Goal: Transaction & Acquisition: Purchase product/service

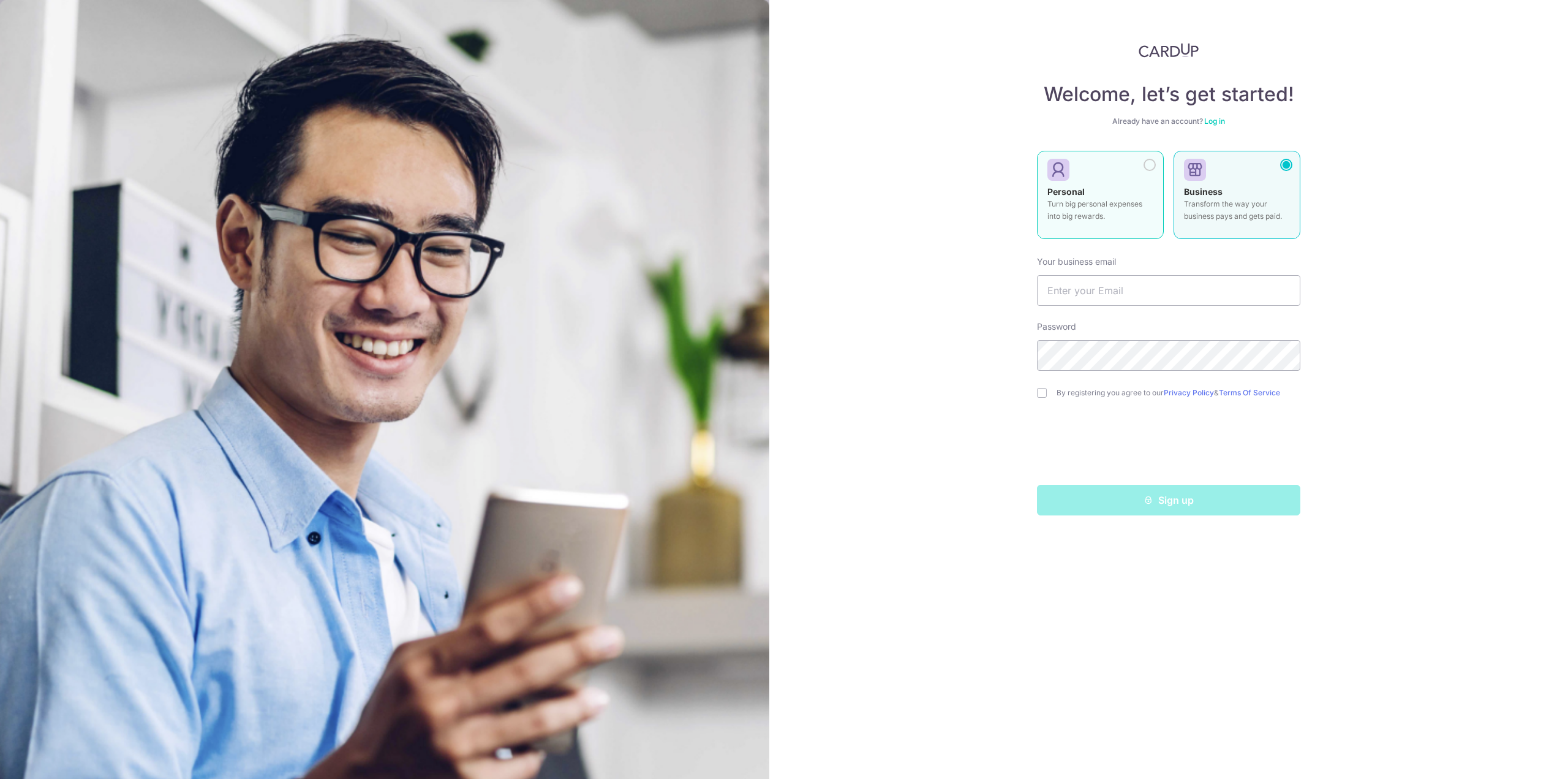
click at [1149, 188] on div "Personal Turn big personal expenses into big rewards." at bounding box center [1100, 207] width 106 height 43
click at [1133, 296] on input "text" at bounding box center [1169, 291] width 264 height 30
type input "koksen@gmail.com"
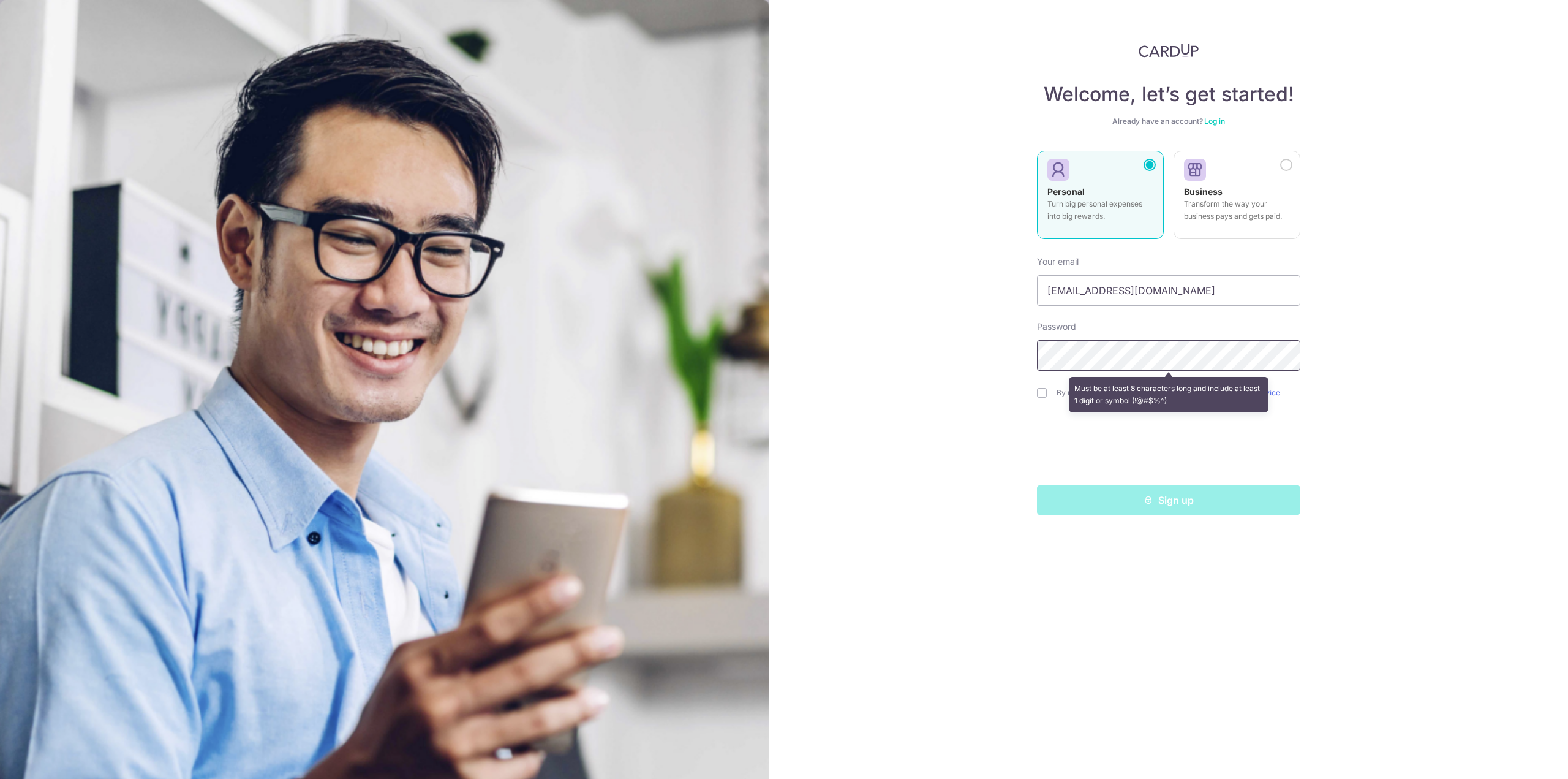
click at [700, 361] on section "Welcome, let’s get started! Already have an account? Log in Personal Turn big p…" at bounding box center [784, 389] width 1568 height 779
click at [1044, 395] on input "checkbox" at bounding box center [1042, 393] width 10 height 10
checkbox input "true"
drag, startPoint x: 1086, startPoint y: 372, endPoint x: 1022, endPoint y: 469, distance: 116.2
click at [1022, 469] on div "Welcome, let’s get started! Already have an account? Log in Personal Turn big p…" at bounding box center [1168, 389] width 799 height 779
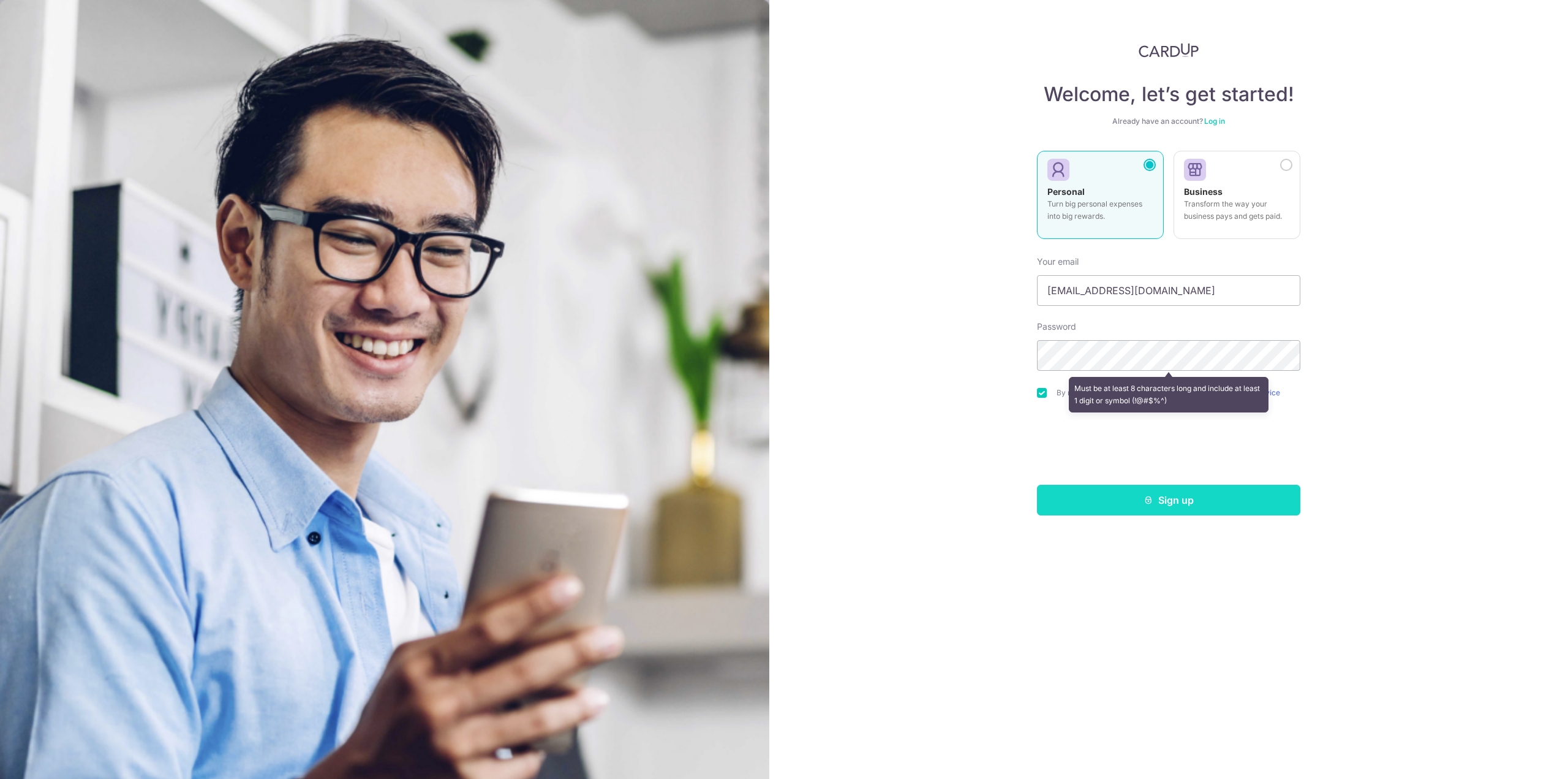
click at [1129, 497] on button "Sign up" at bounding box center [1169, 500] width 264 height 30
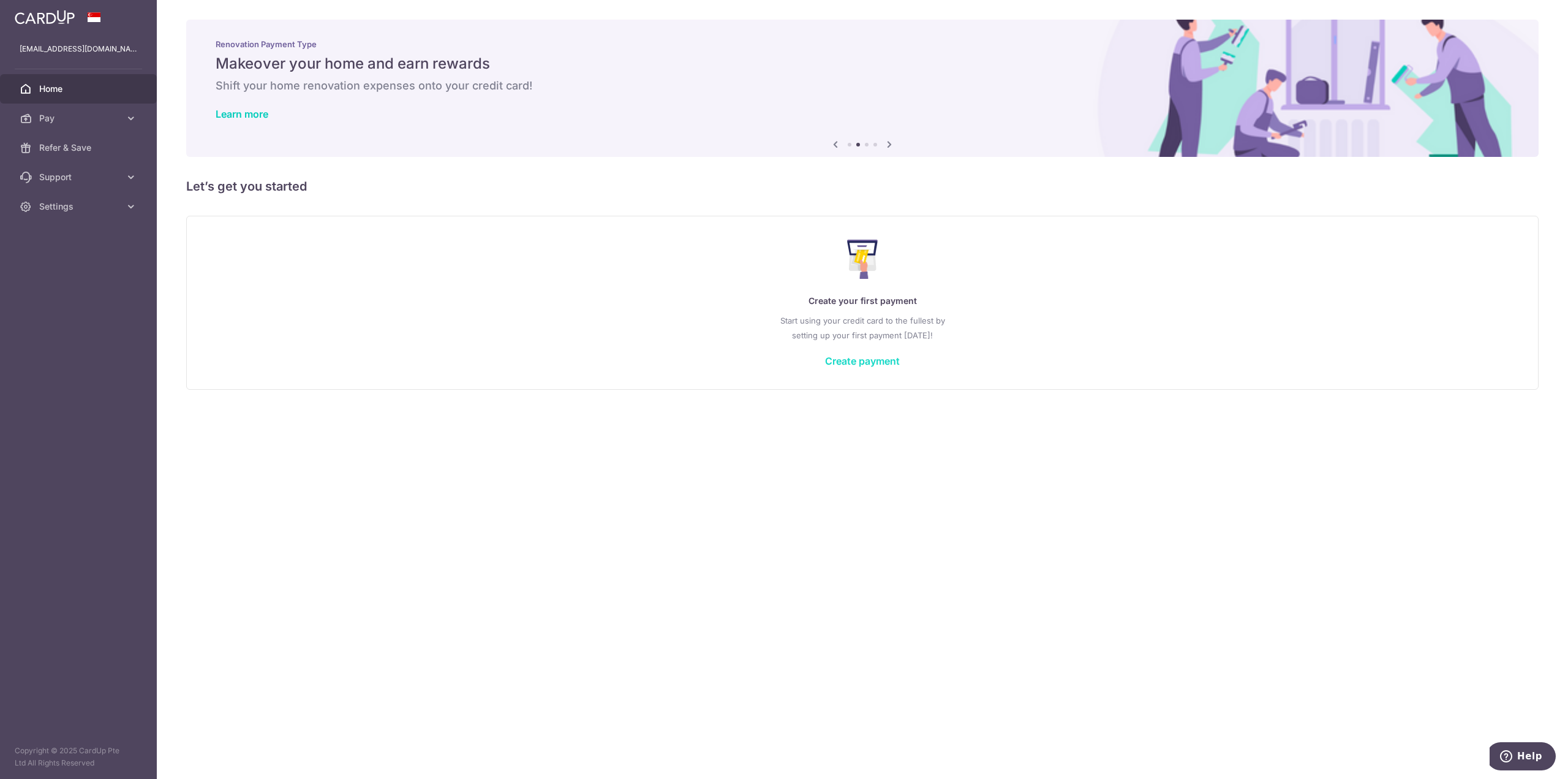
click at [868, 361] on link "Create payment" at bounding box center [862, 361] width 75 height 12
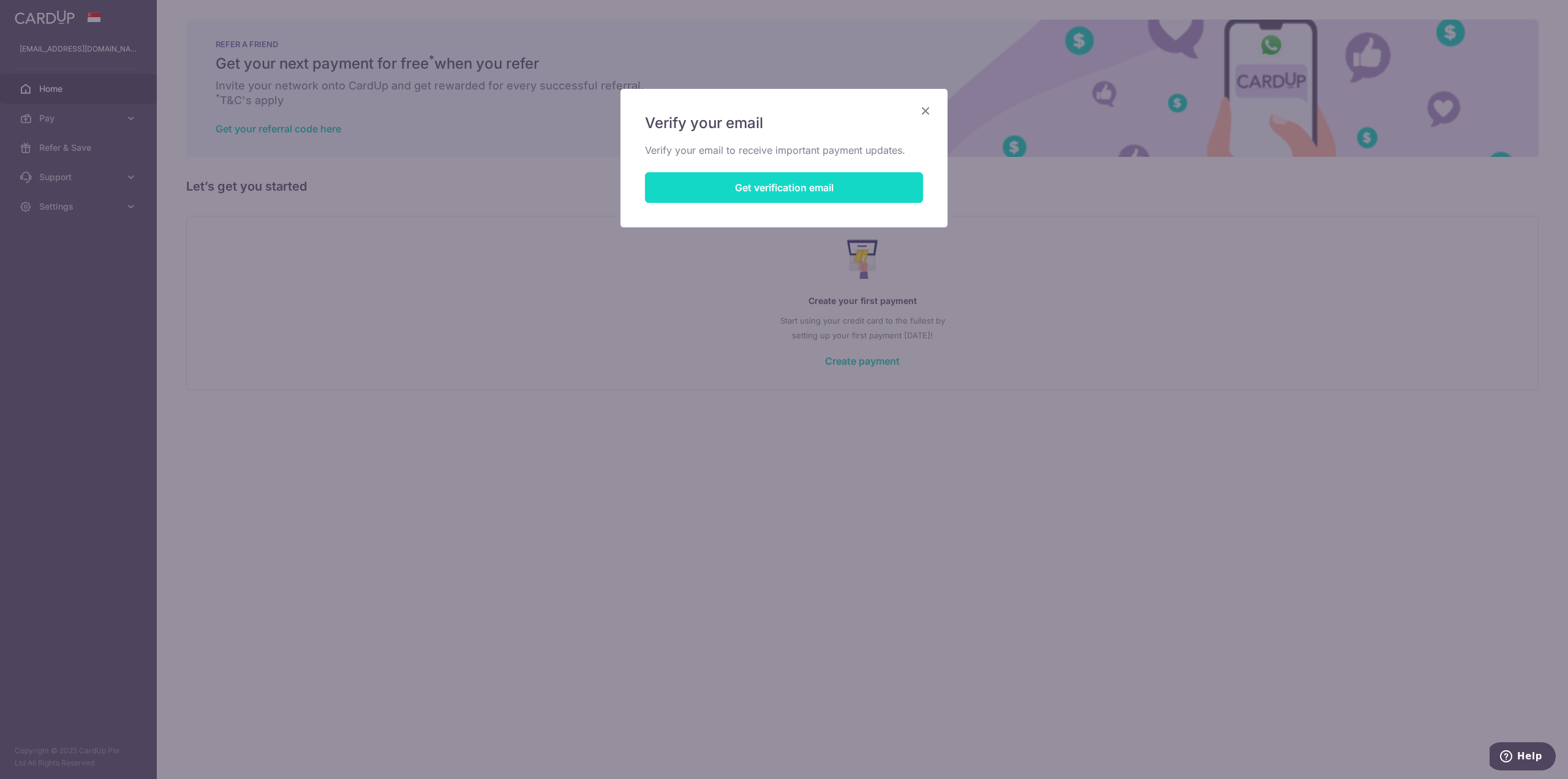
click at [763, 188] on button "Get verification email" at bounding box center [784, 188] width 278 height 30
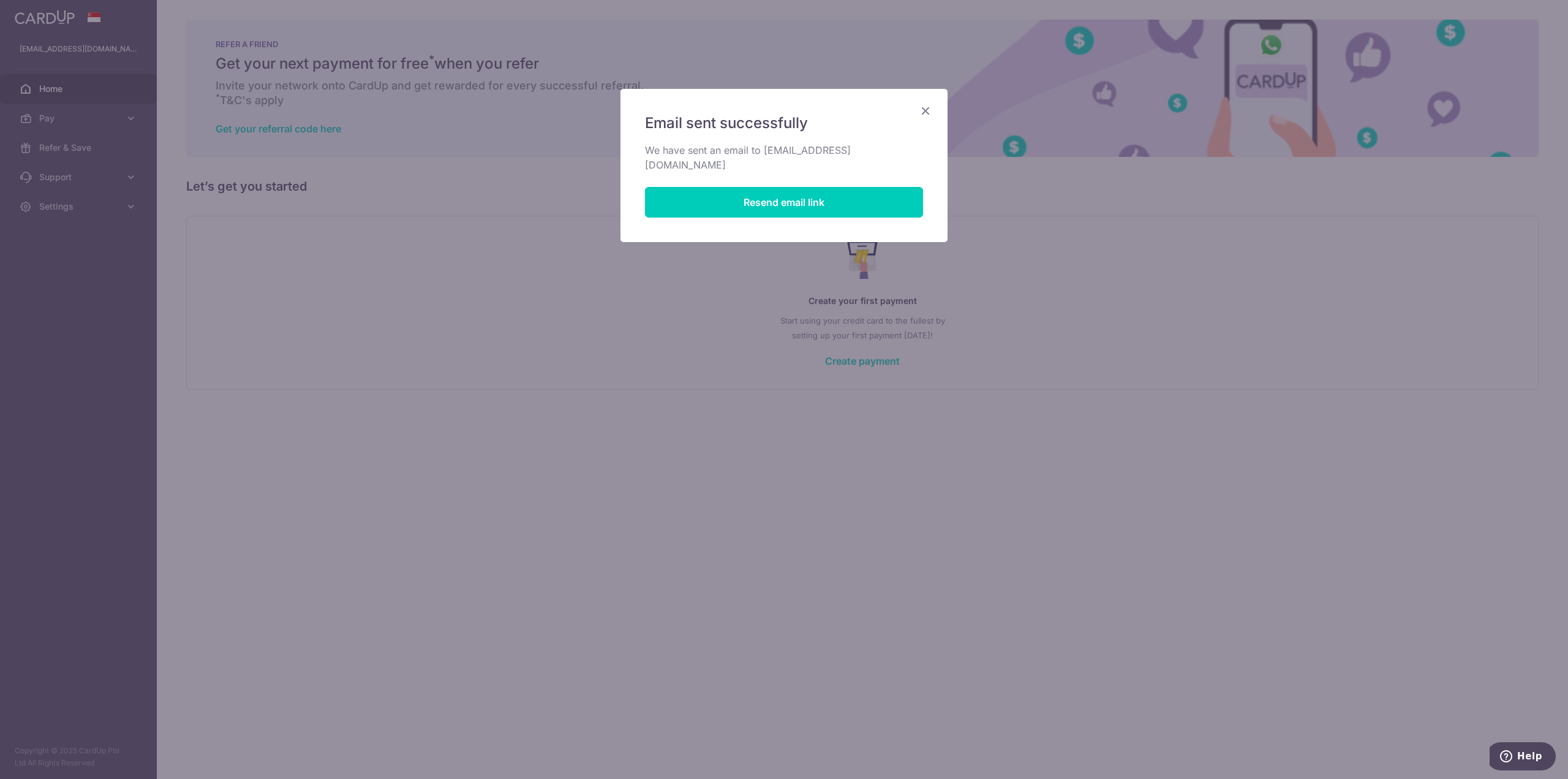
click at [924, 111] on icon "Close" at bounding box center [926, 110] width 14 height 15
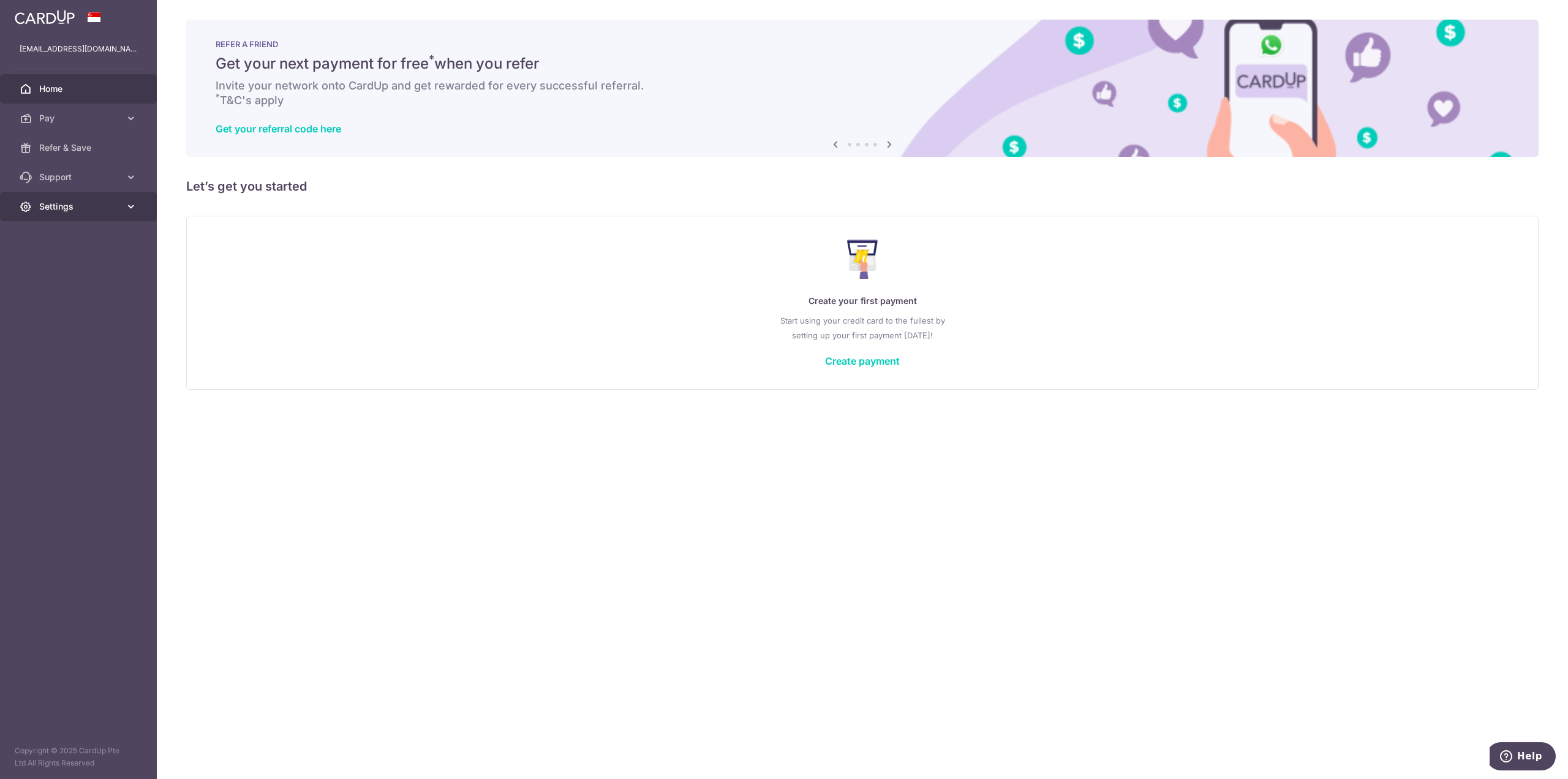
click at [65, 204] on span "Settings" at bounding box center [80, 207] width 81 height 12
click at [58, 241] on span "Account" at bounding box center [80, 236] width 81 height 12
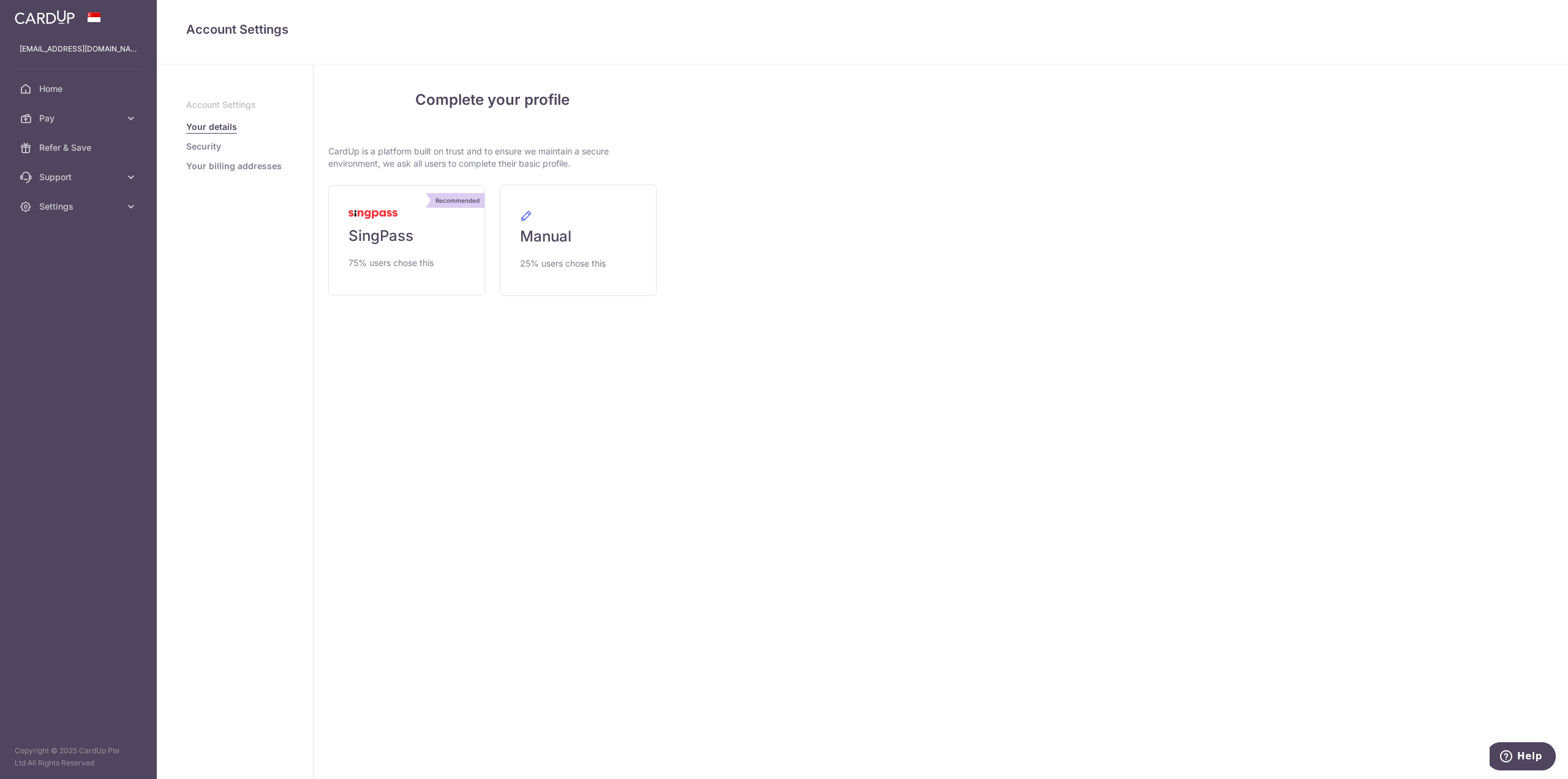
click at [217, 145] on link "Security" at bounding box center [204, 146] width 35 height 12
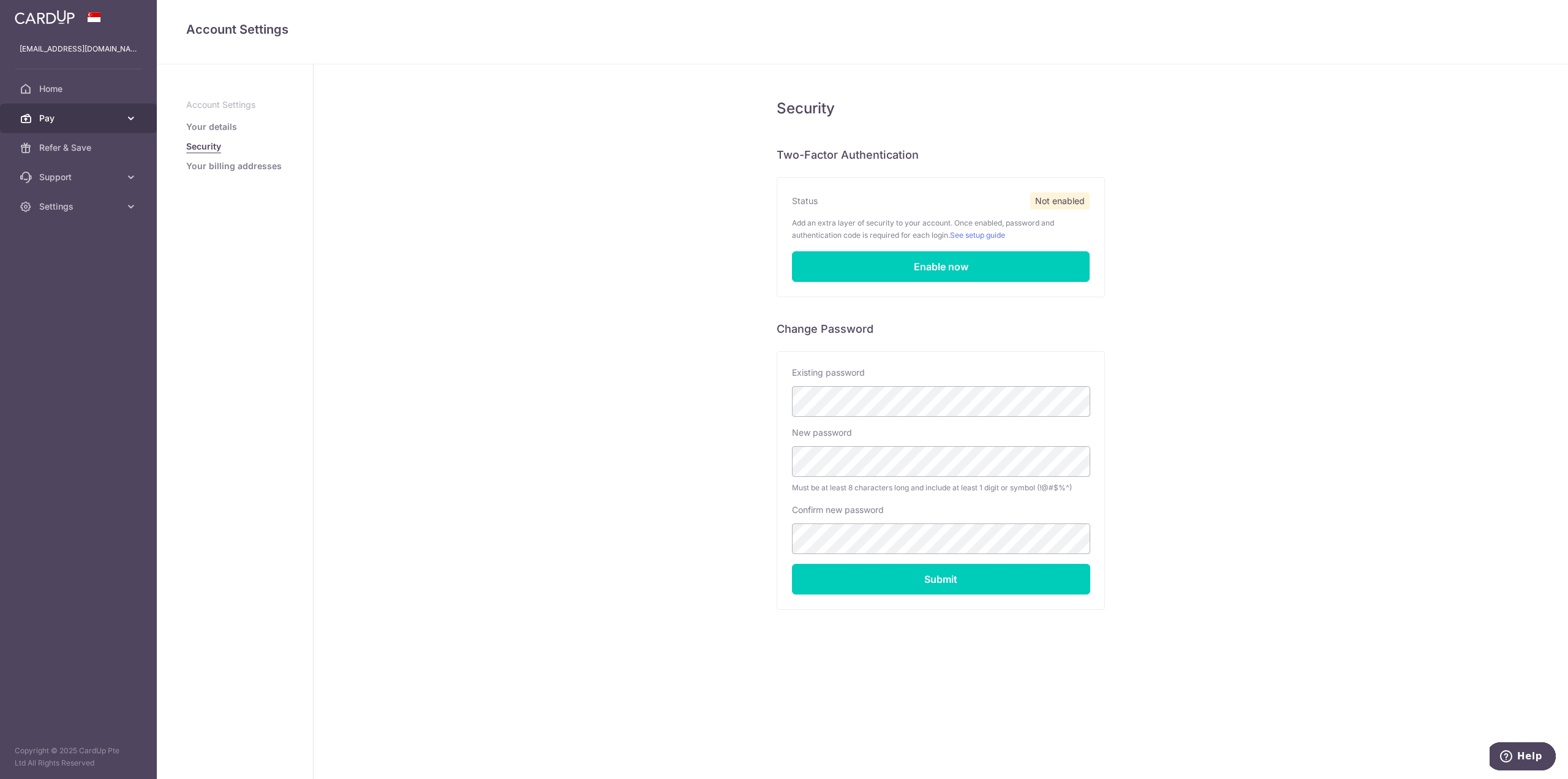
click at [44, 116] on span "Pay" at bounding box center [80, 118] width 81 height 12
click at [67, 204] on span "Cards" at bounding box center [80, 207] width 81 height 12
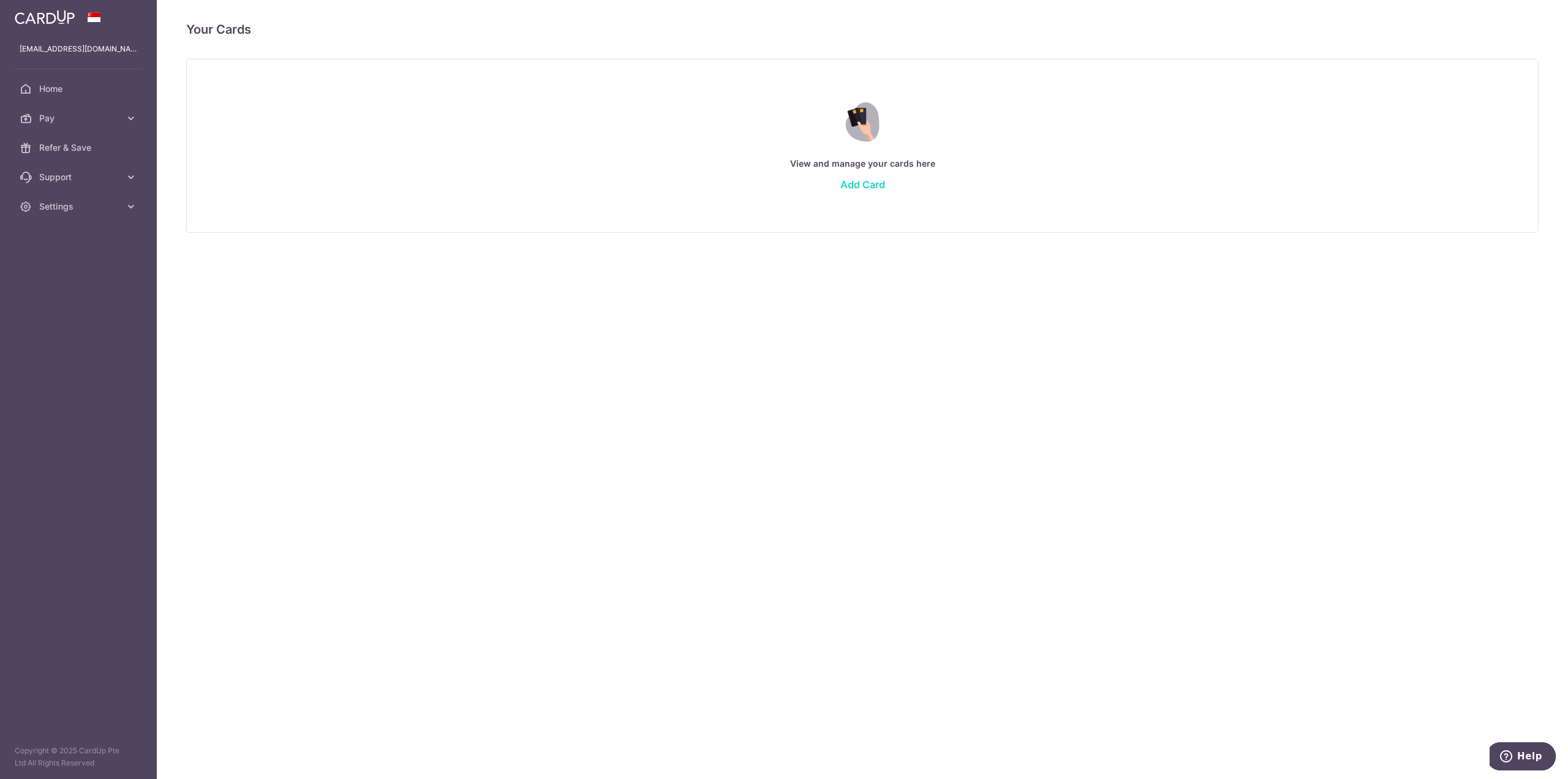
click at [860, 180] on link "Add Card" at bounding box center [863, 184] width 45 height 12
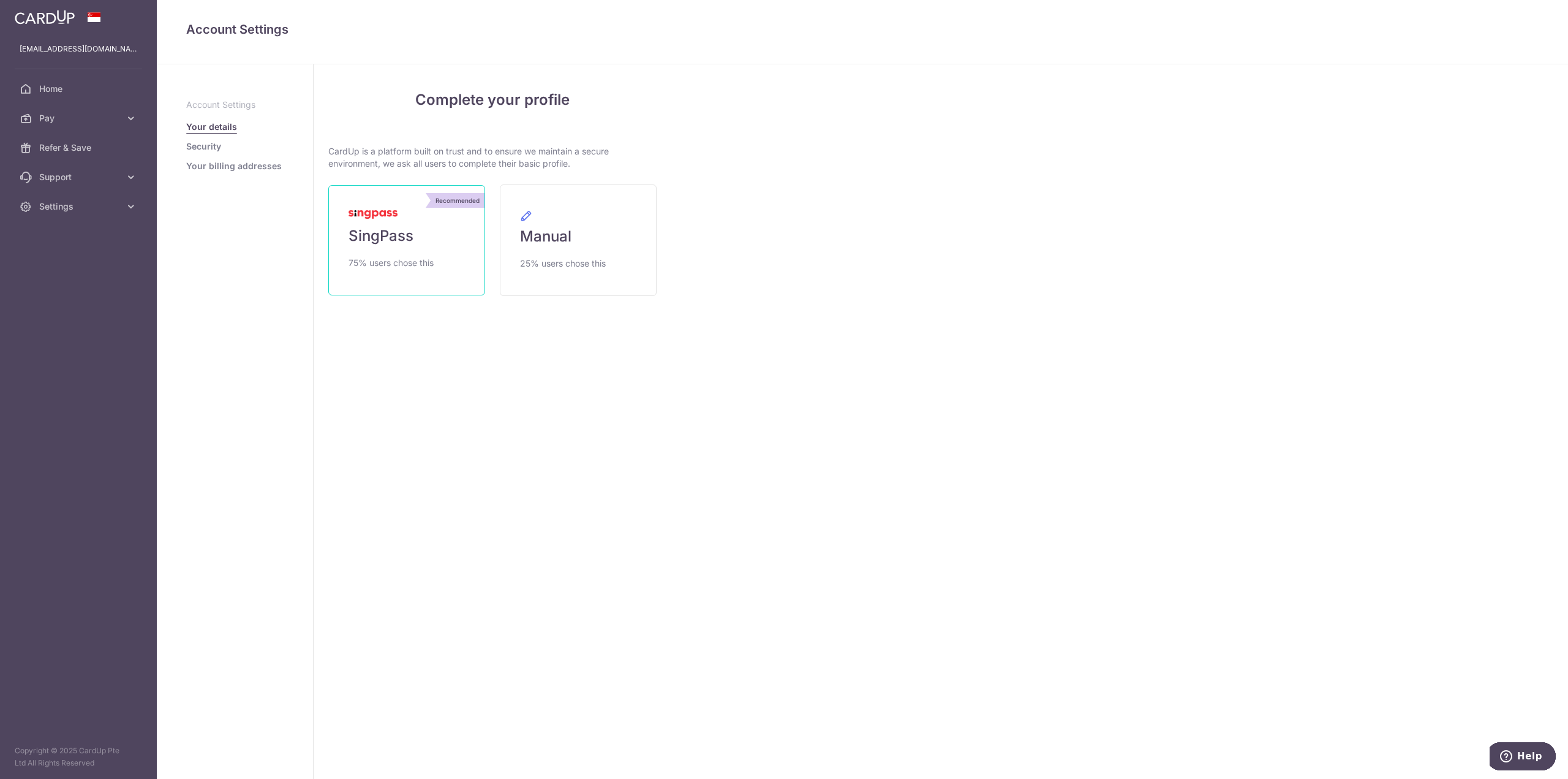
click at [359, 217] on img at bounding box center [373, 214] width 49 height 9
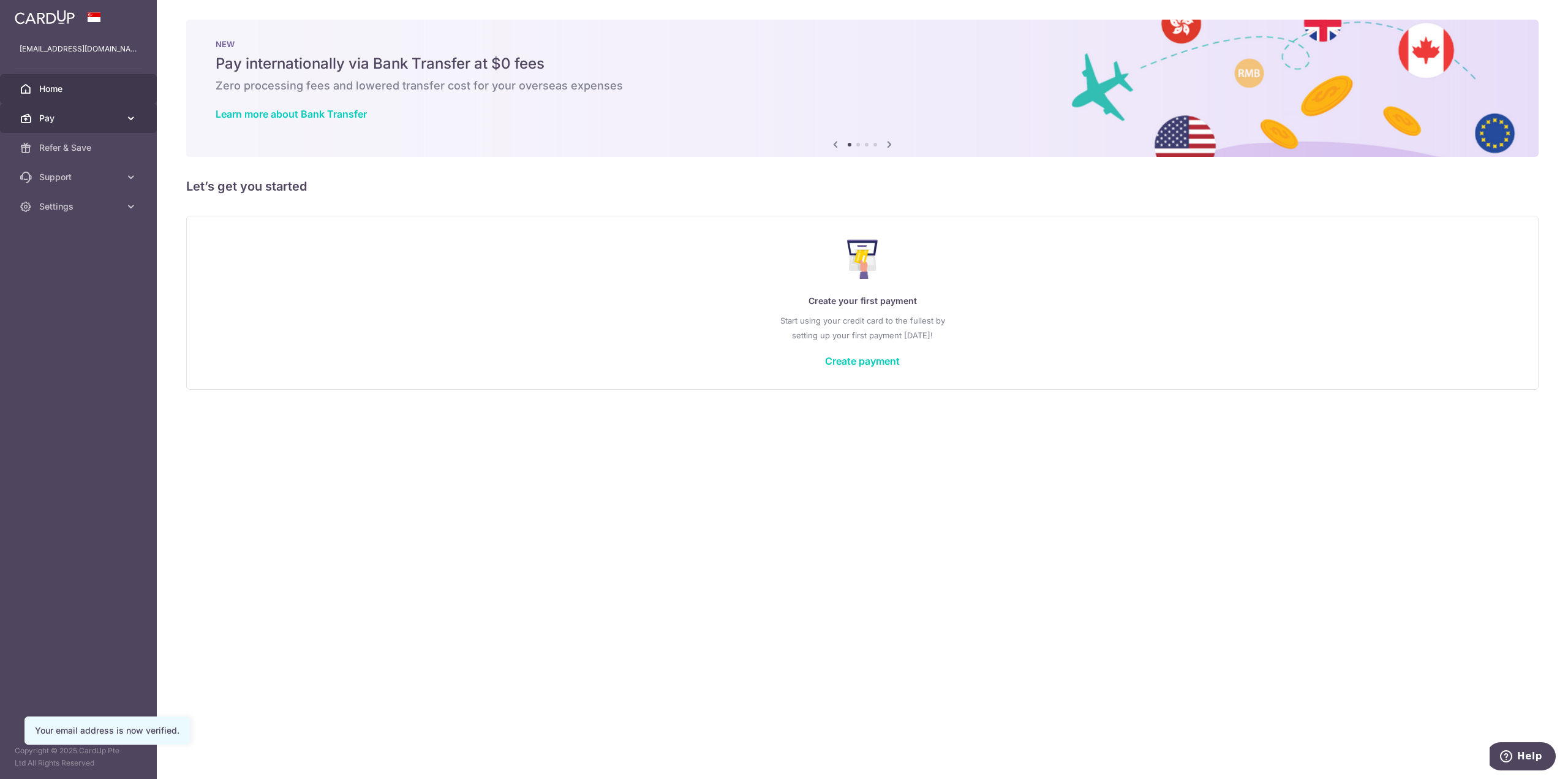
click at [126, 116] on icon at bounding box center [131, 118] width 12 height 12
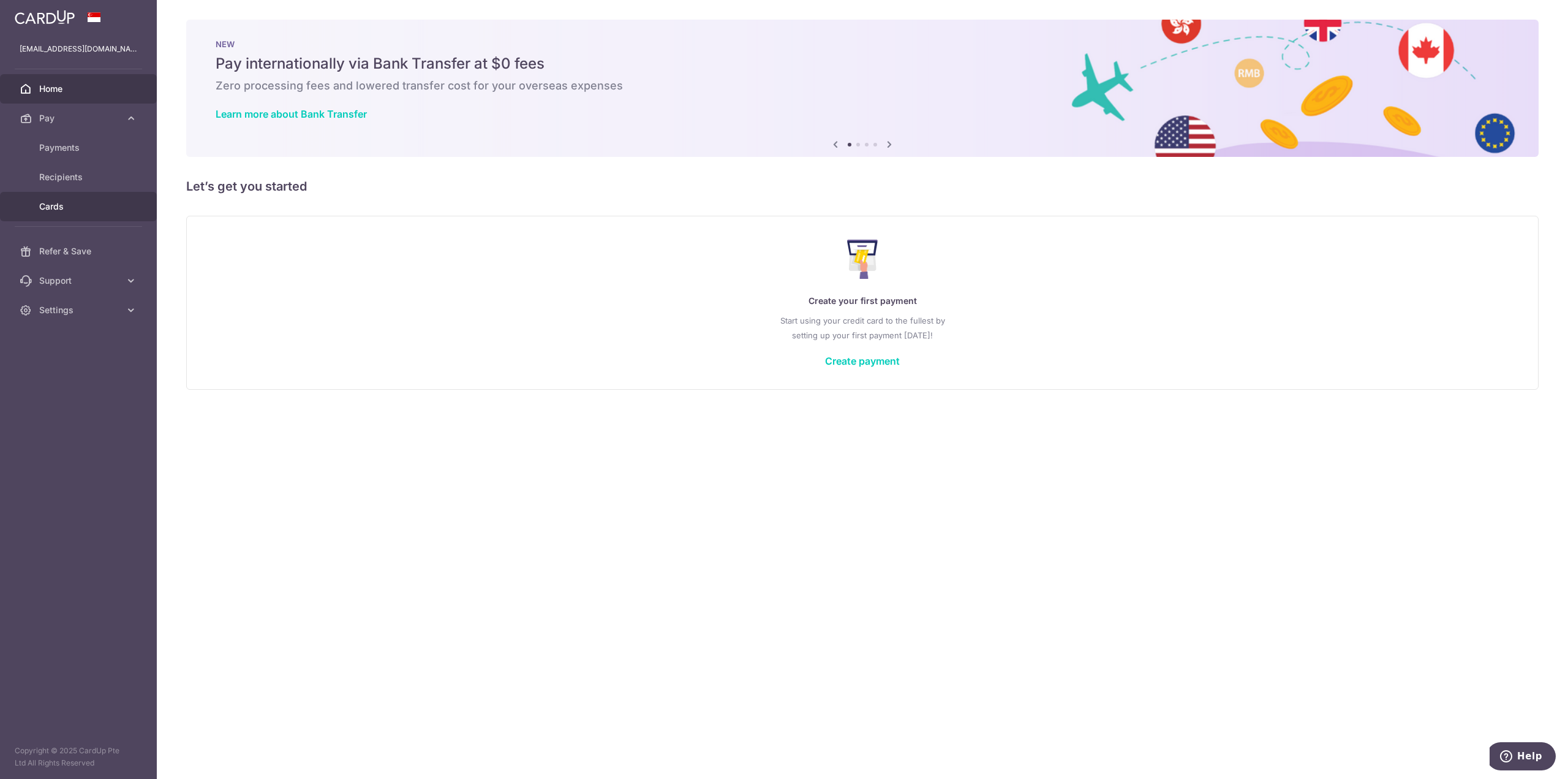
click at [63, 205] on span "Cards" at bounding box center [80, 207] width 81 height 12
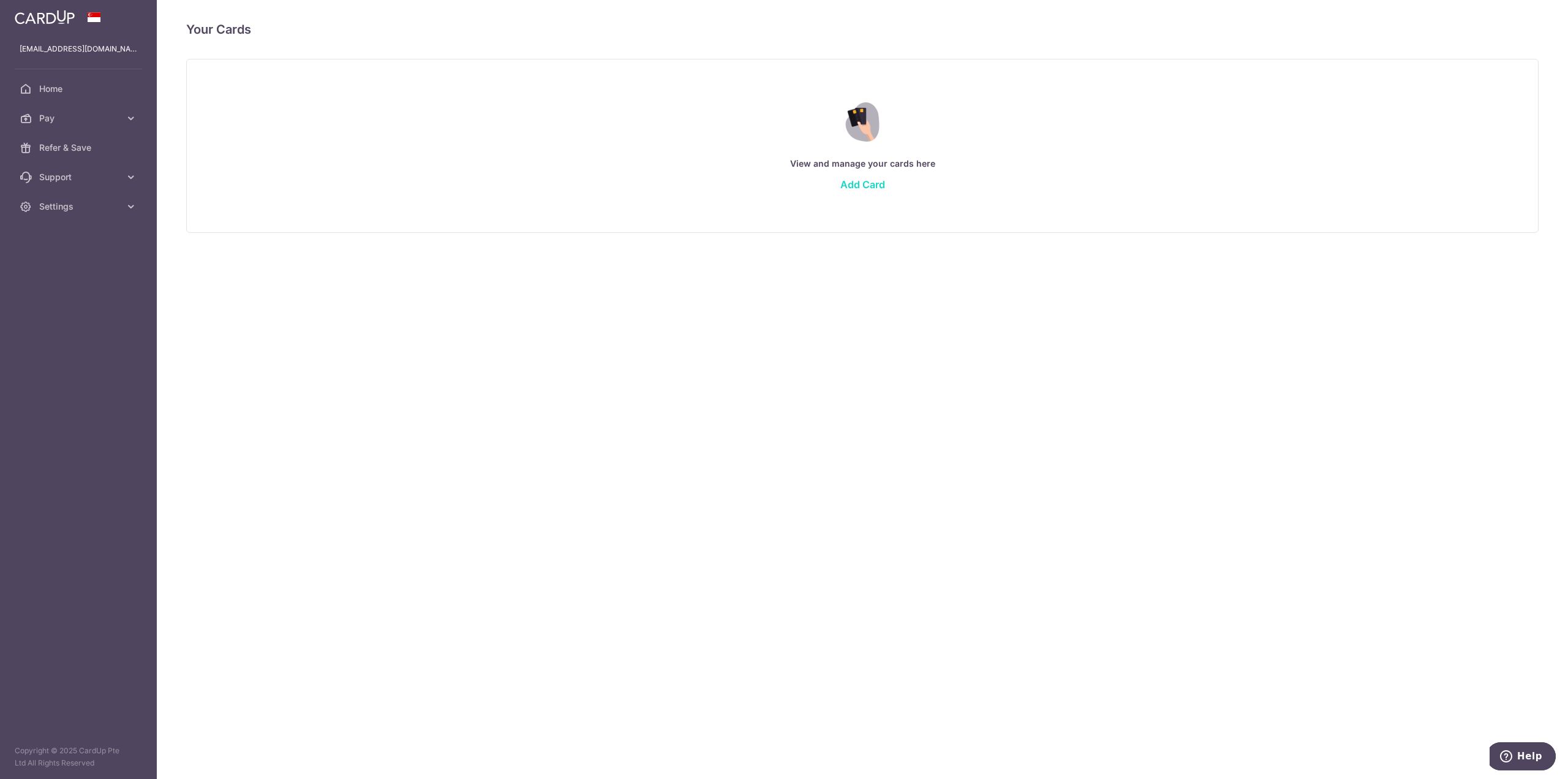
click at [847, 186] on link "Add Card" at bounding box center [863, 184] width 45 height 12
click at [859, 180] on link "Add Card" at bounding box center [863, 184] width 45 height 12
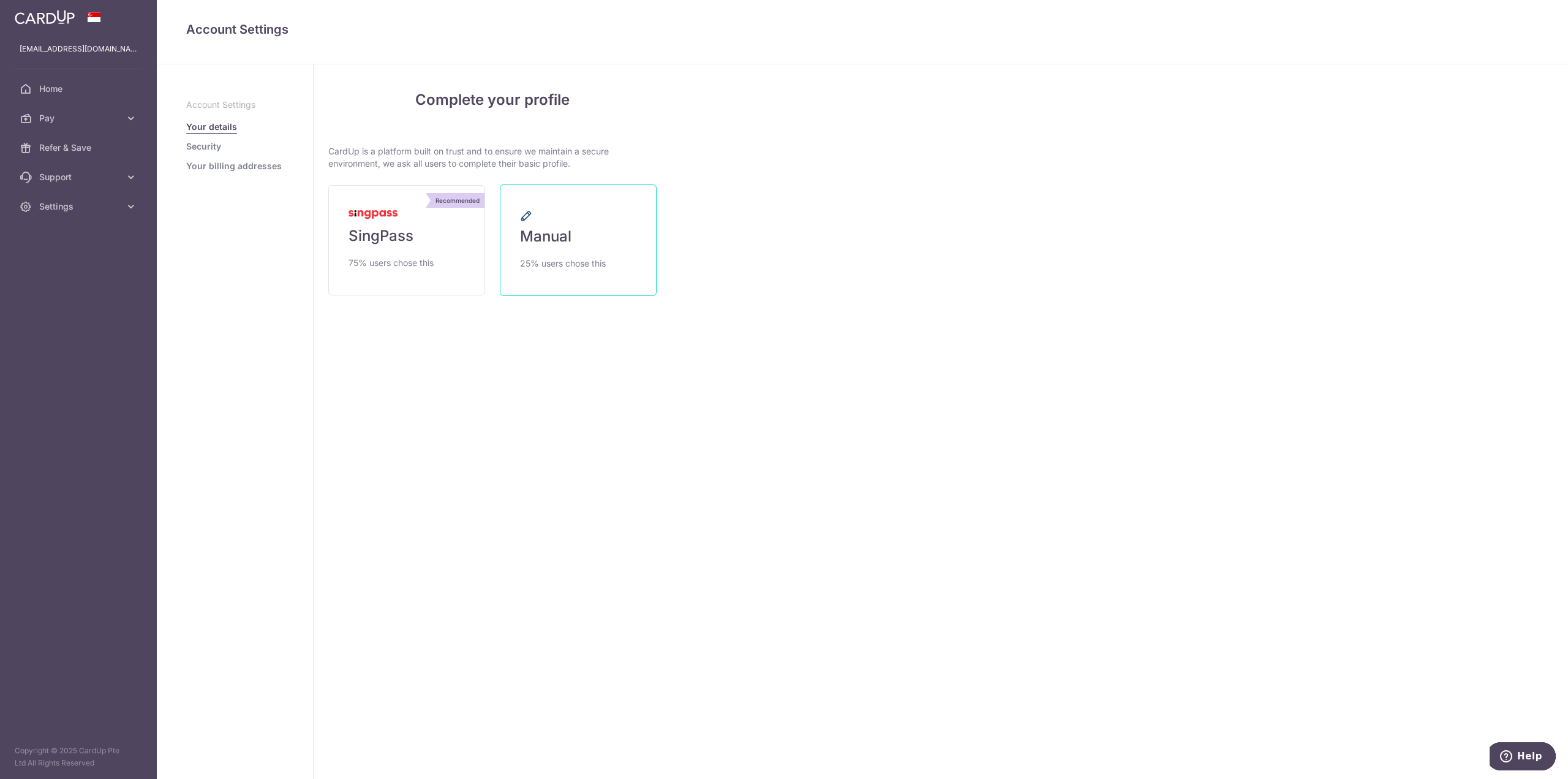
click at [577, 251] on link "Manual 25% users chose this" at bounding box center [578, 241] width 157 height 112
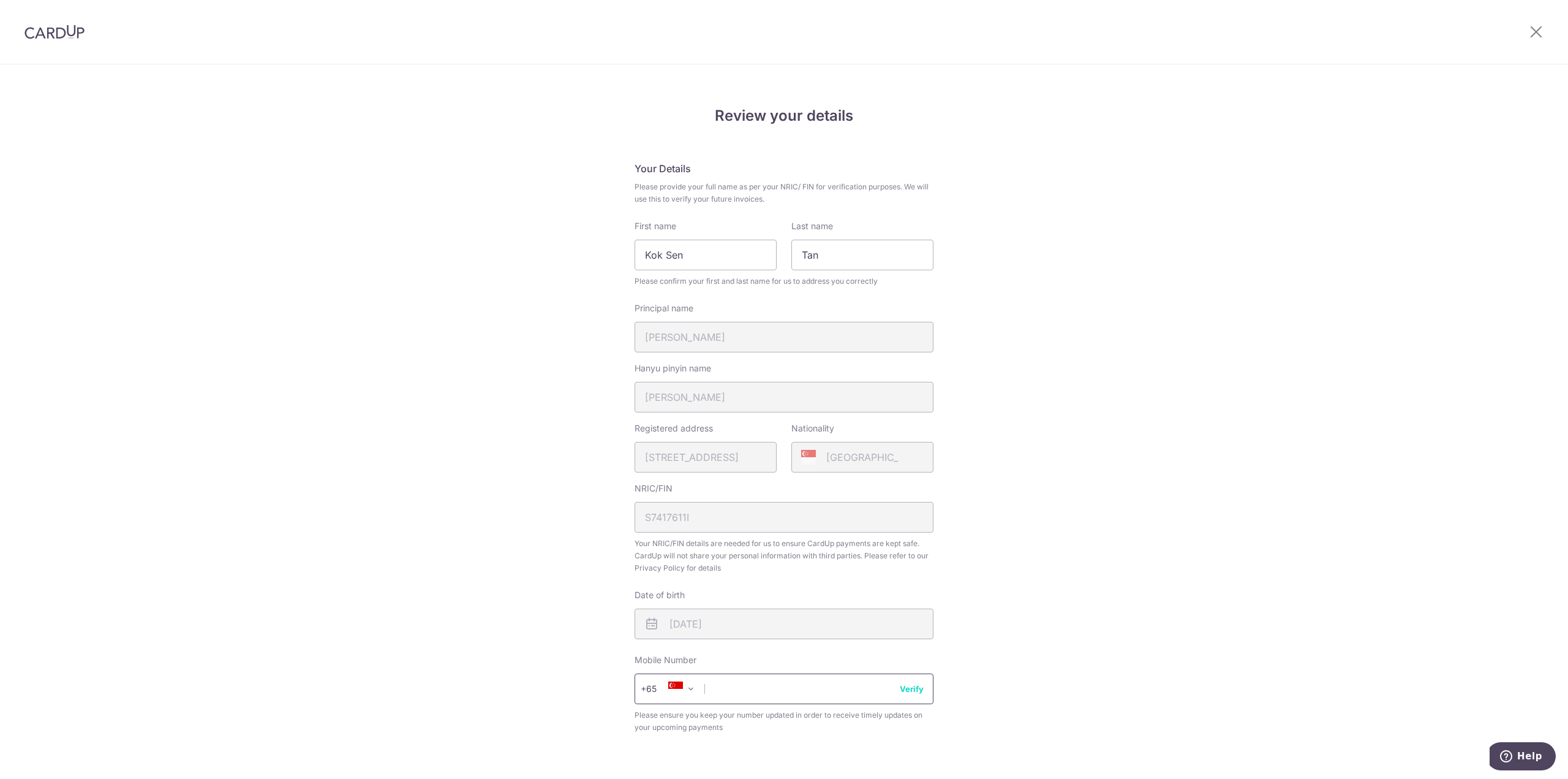
click at [829, 695] on input "text" at bounding box center [784, 688] width 299 height 30
type input "92969769"
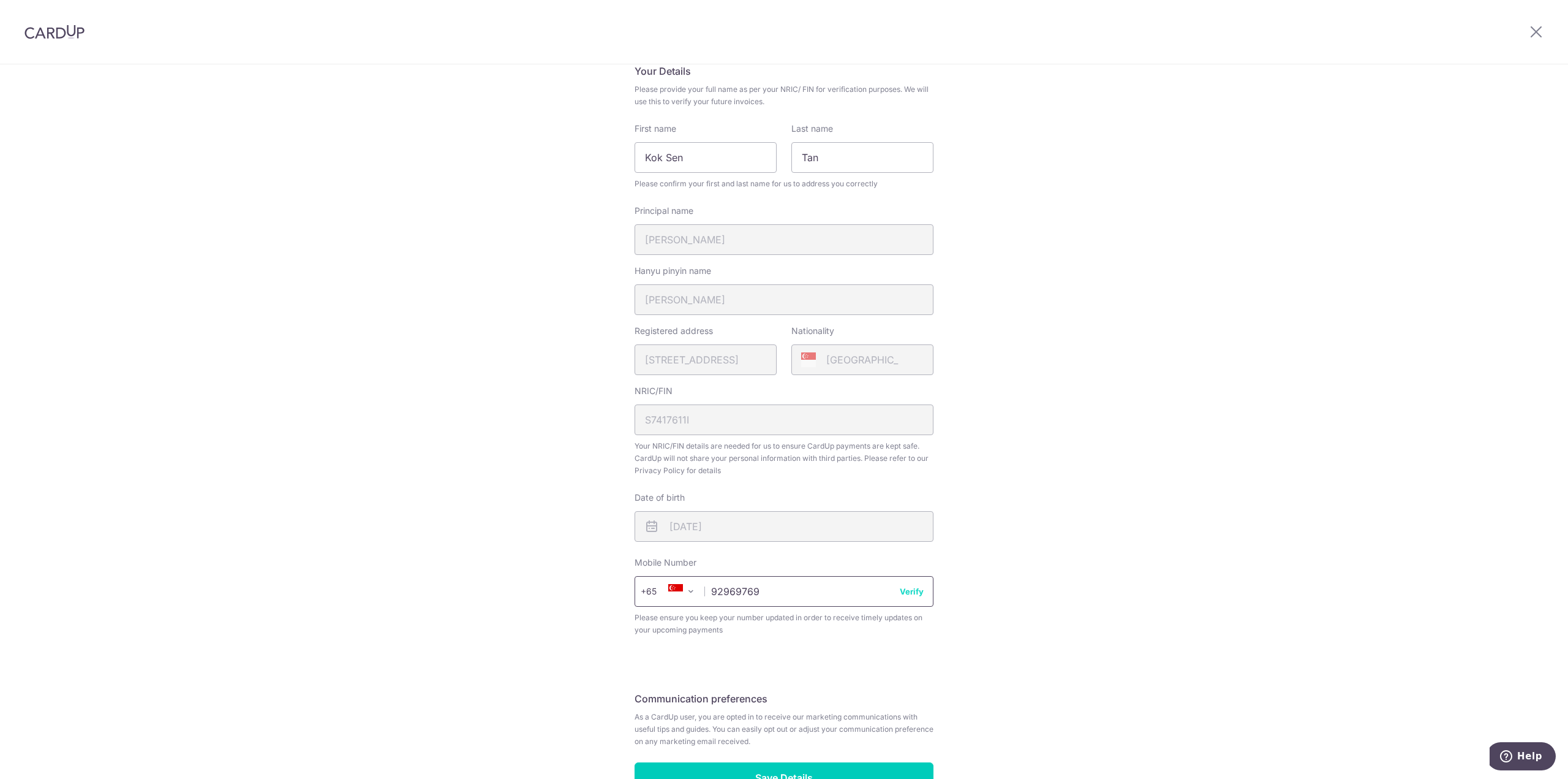
scroll to position [178, 0]
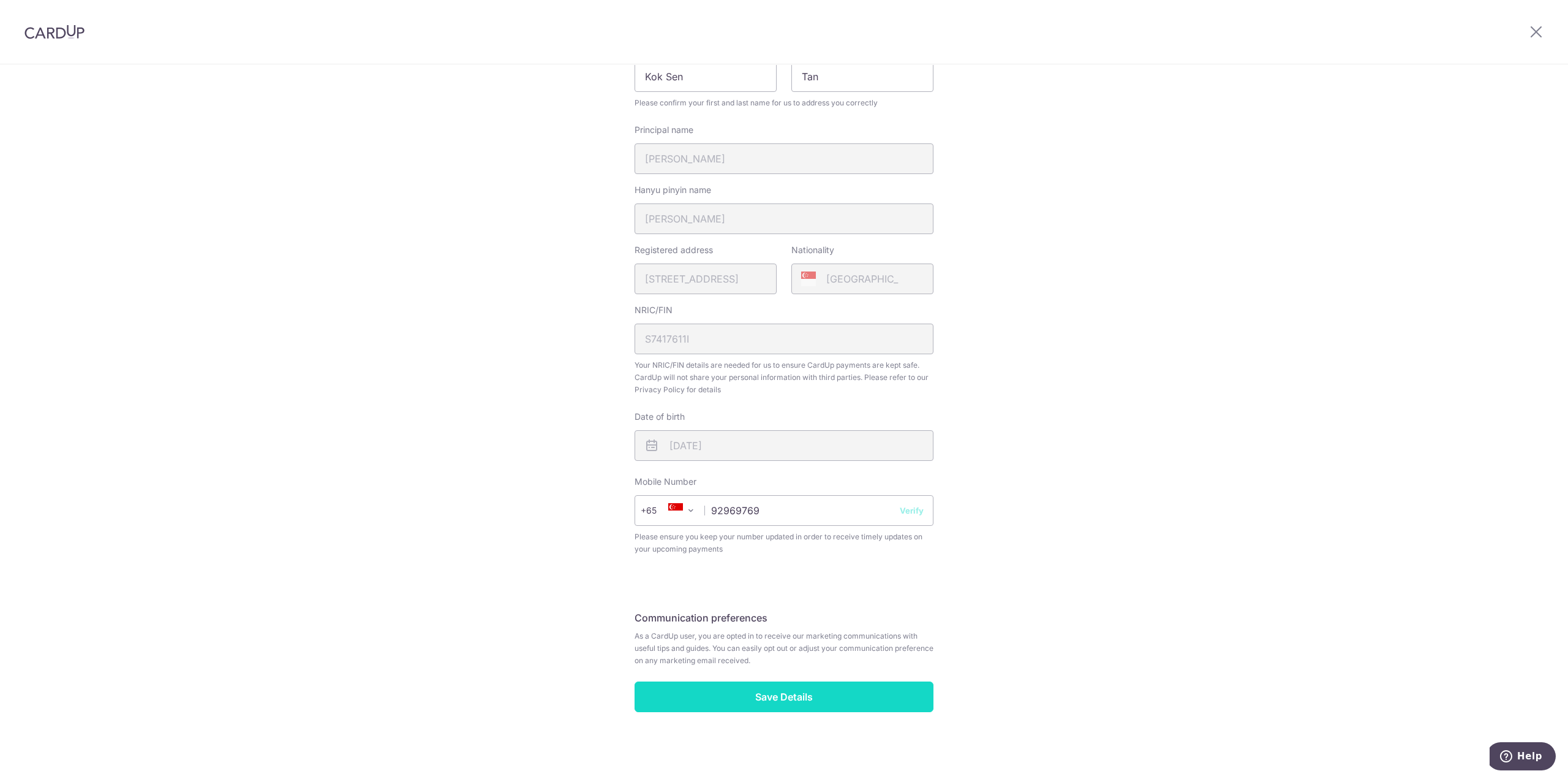
click at [856, 690] on input "Save Details" at bounding box center [784, 696] width 299 height 30
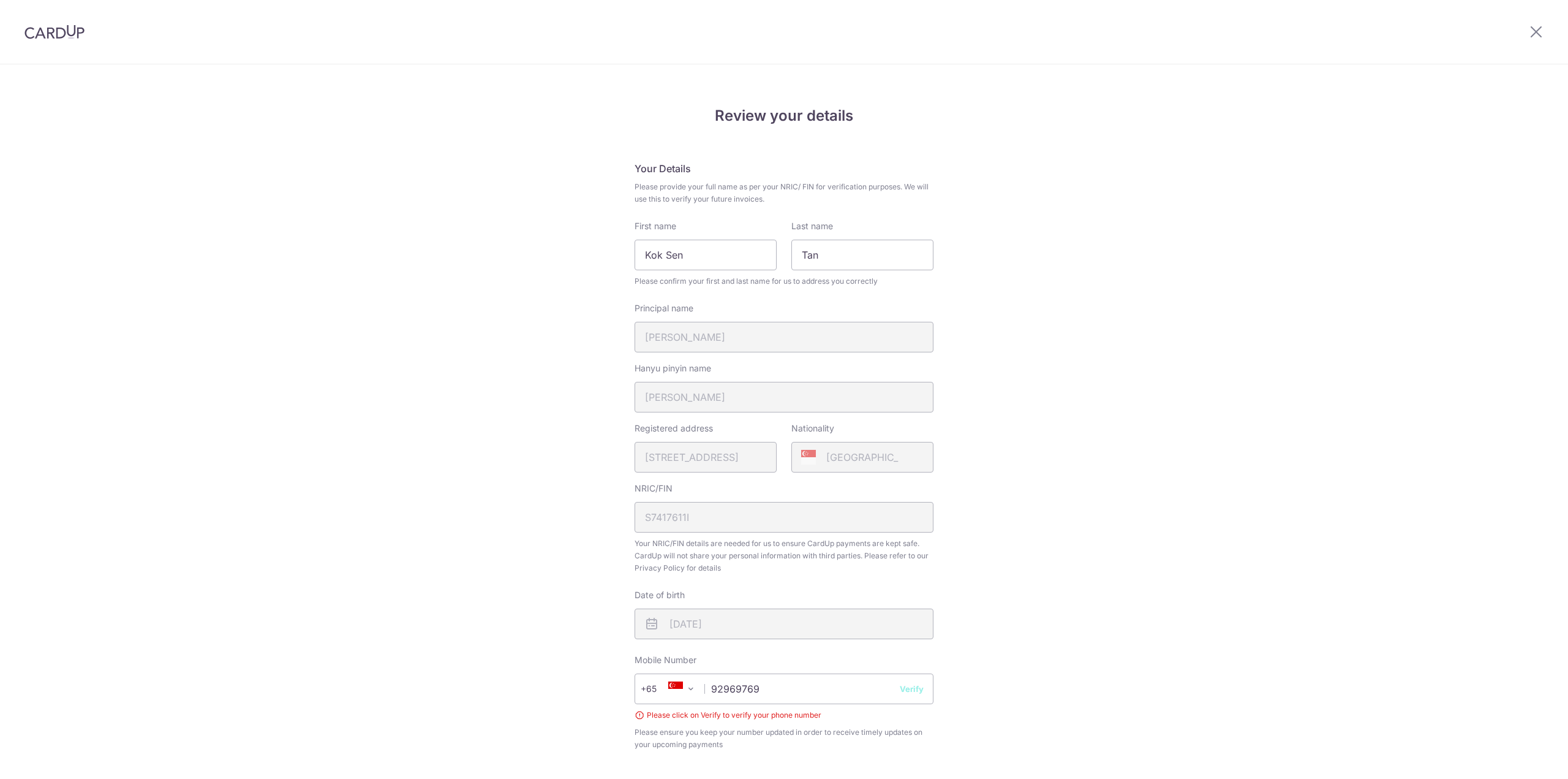
scroll to position [196, 0]
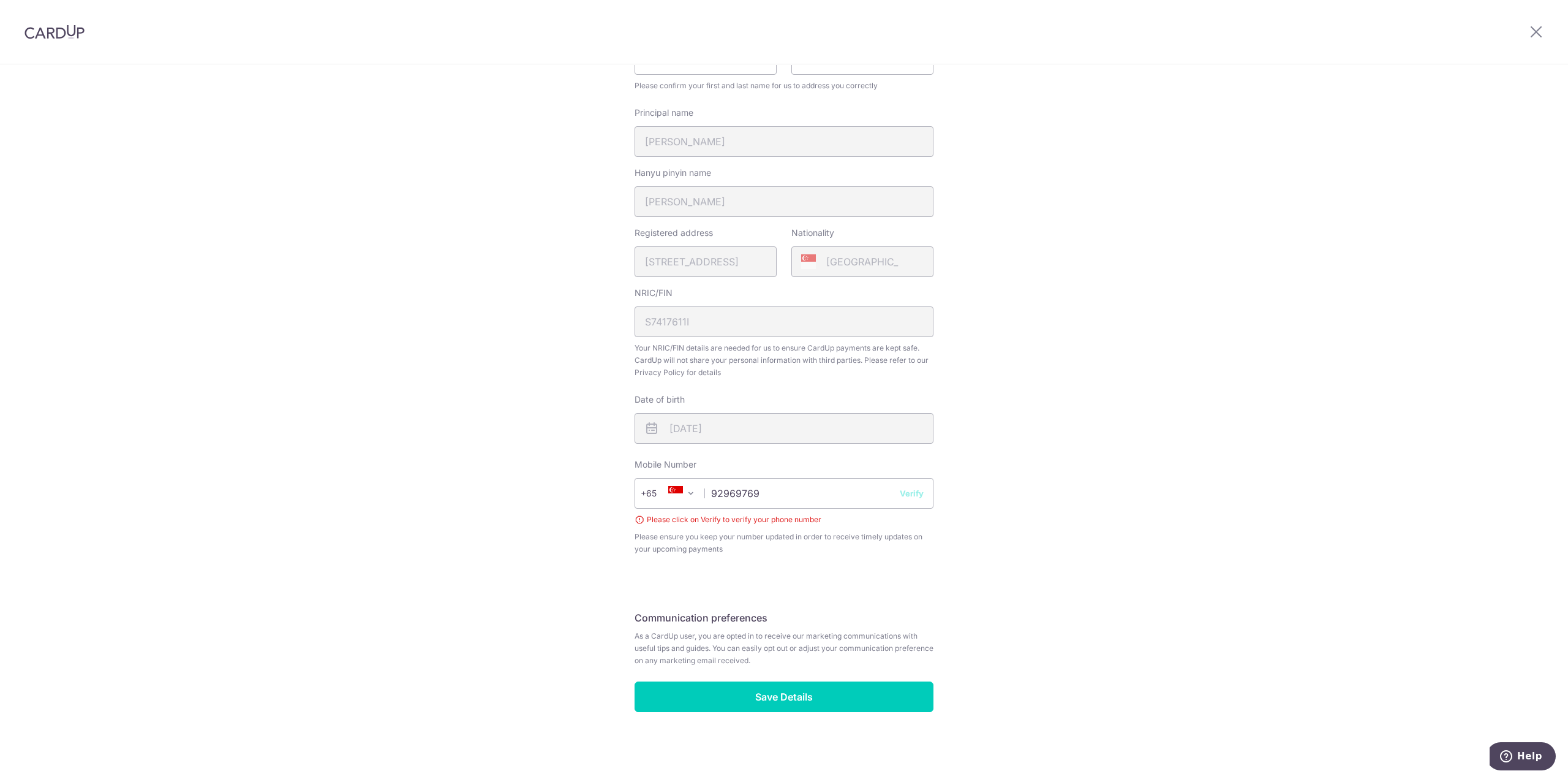
click at [907, 493] on button "Verify" at bounding box center [911, 493] width 24 height 12
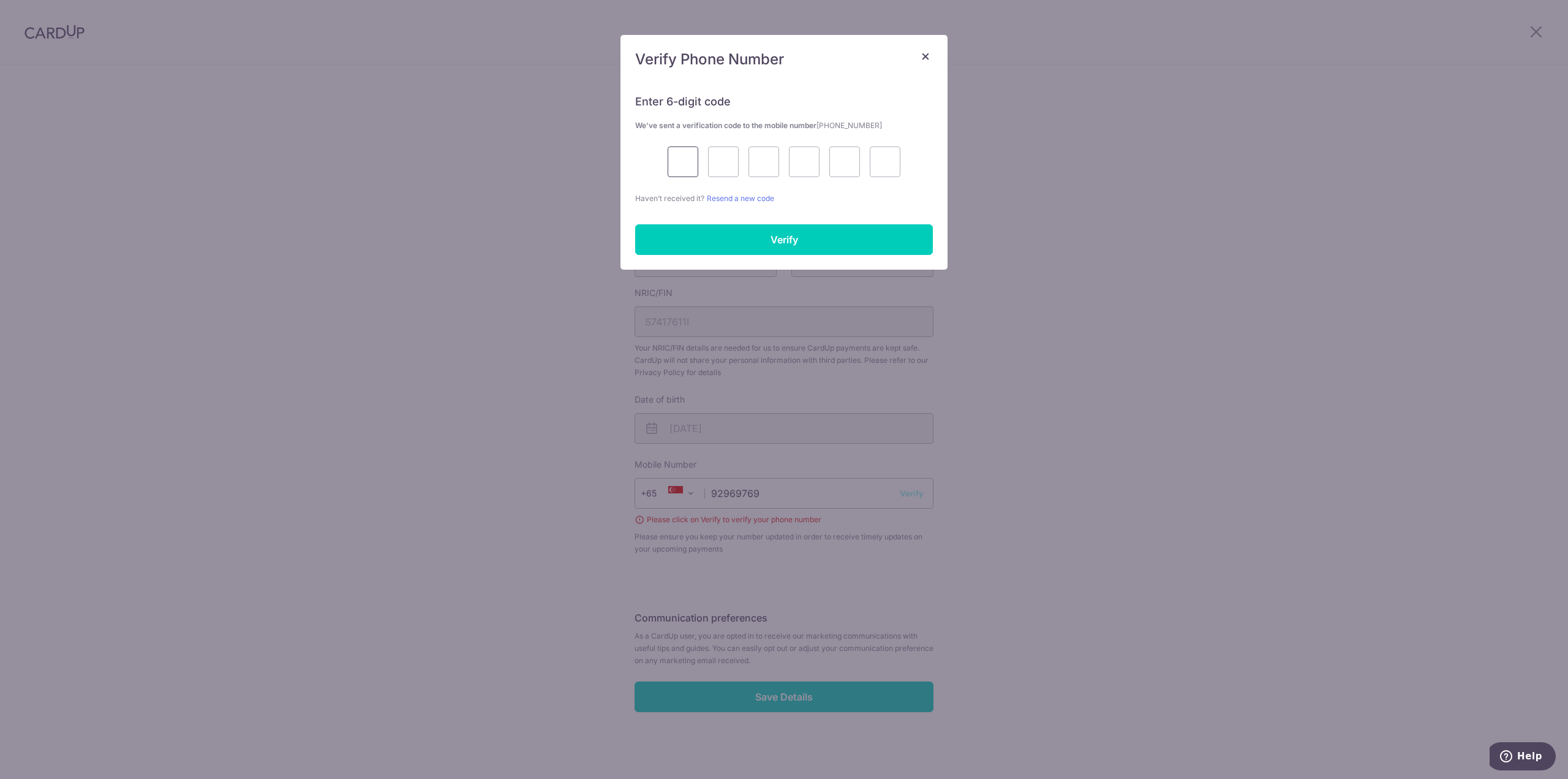
click at [686, 162] on input "text" at bounding box center [683, 162] width 30 height 30
type input "5"
type input "4"
type input "6"
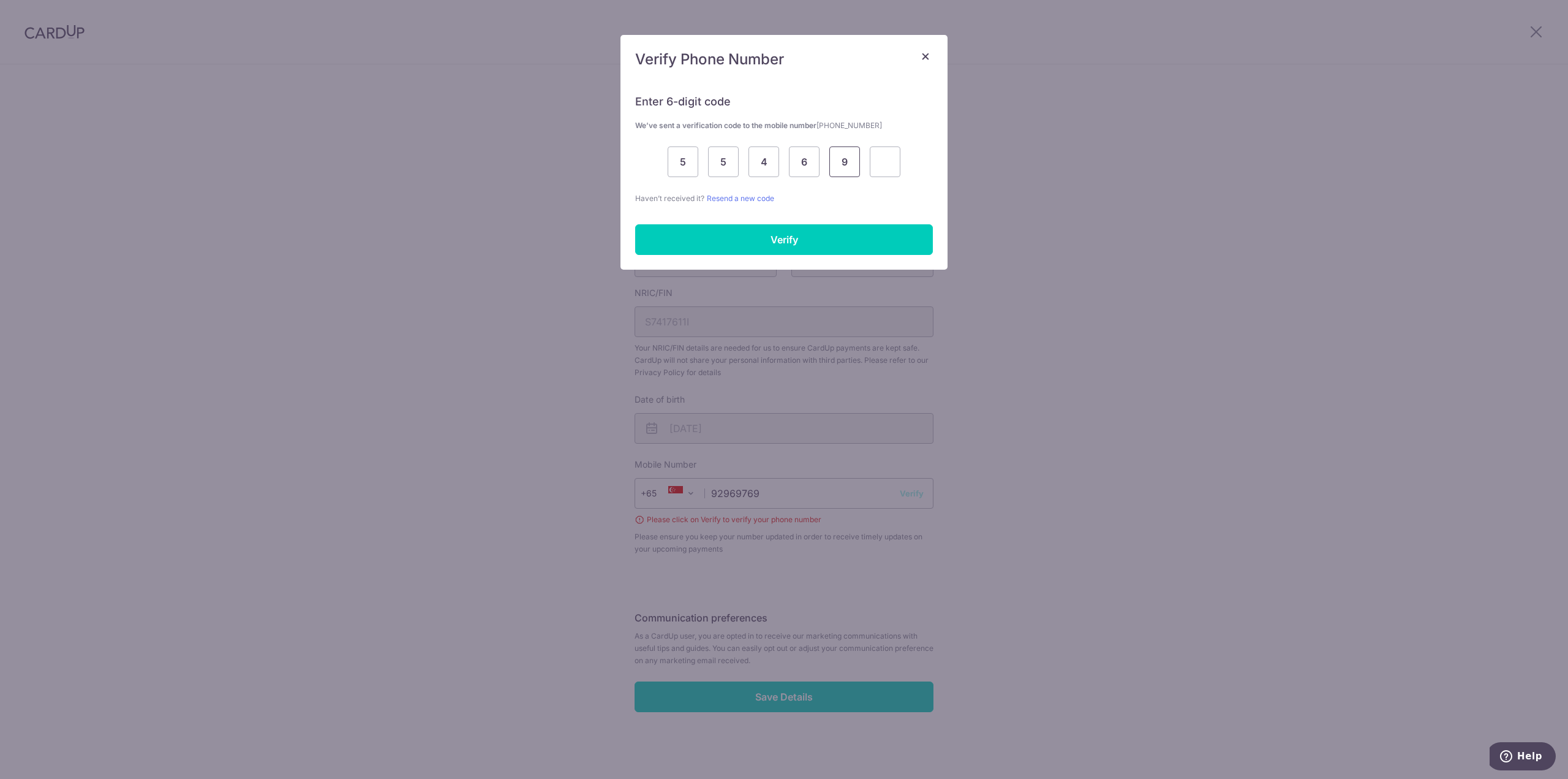
type input "9"
type input "7"
click at [760, 235] on input "Verify" at bounding box center [784, 240] width 298 height 30
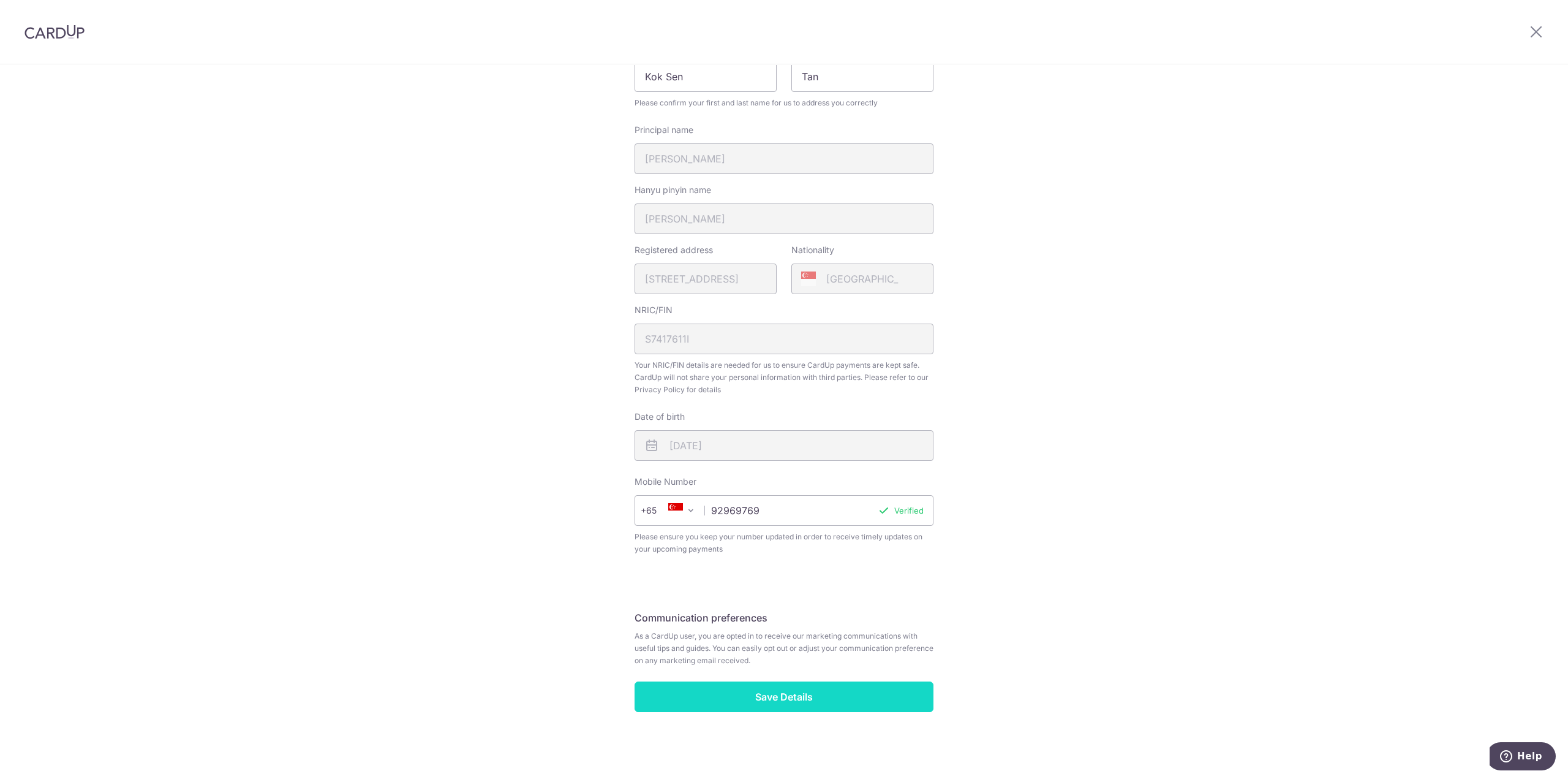
click at [783, 704] on input "Save Details" at bounding box center [784, 696] width 299 height 30
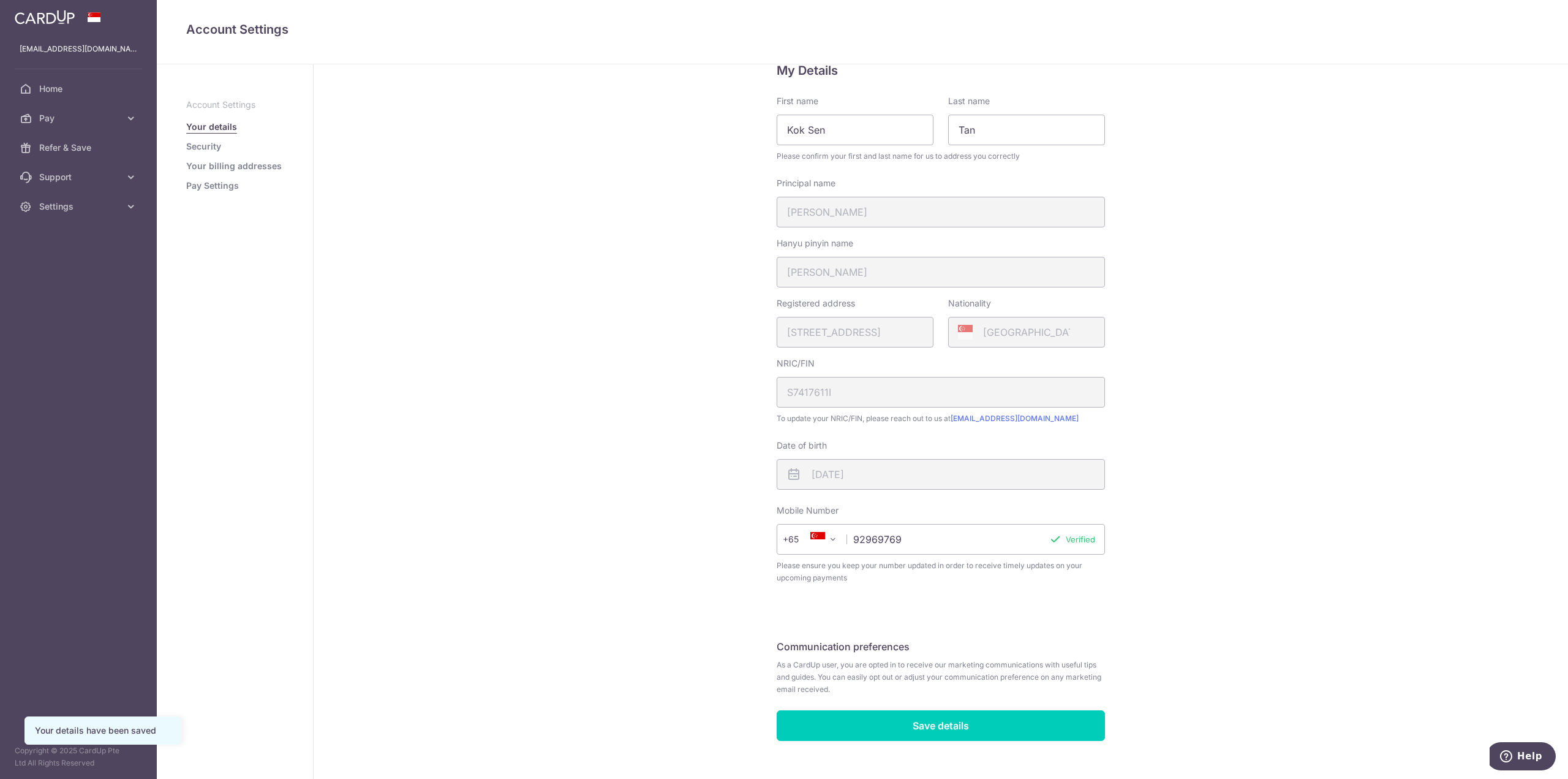
scroll to position [57, 0]
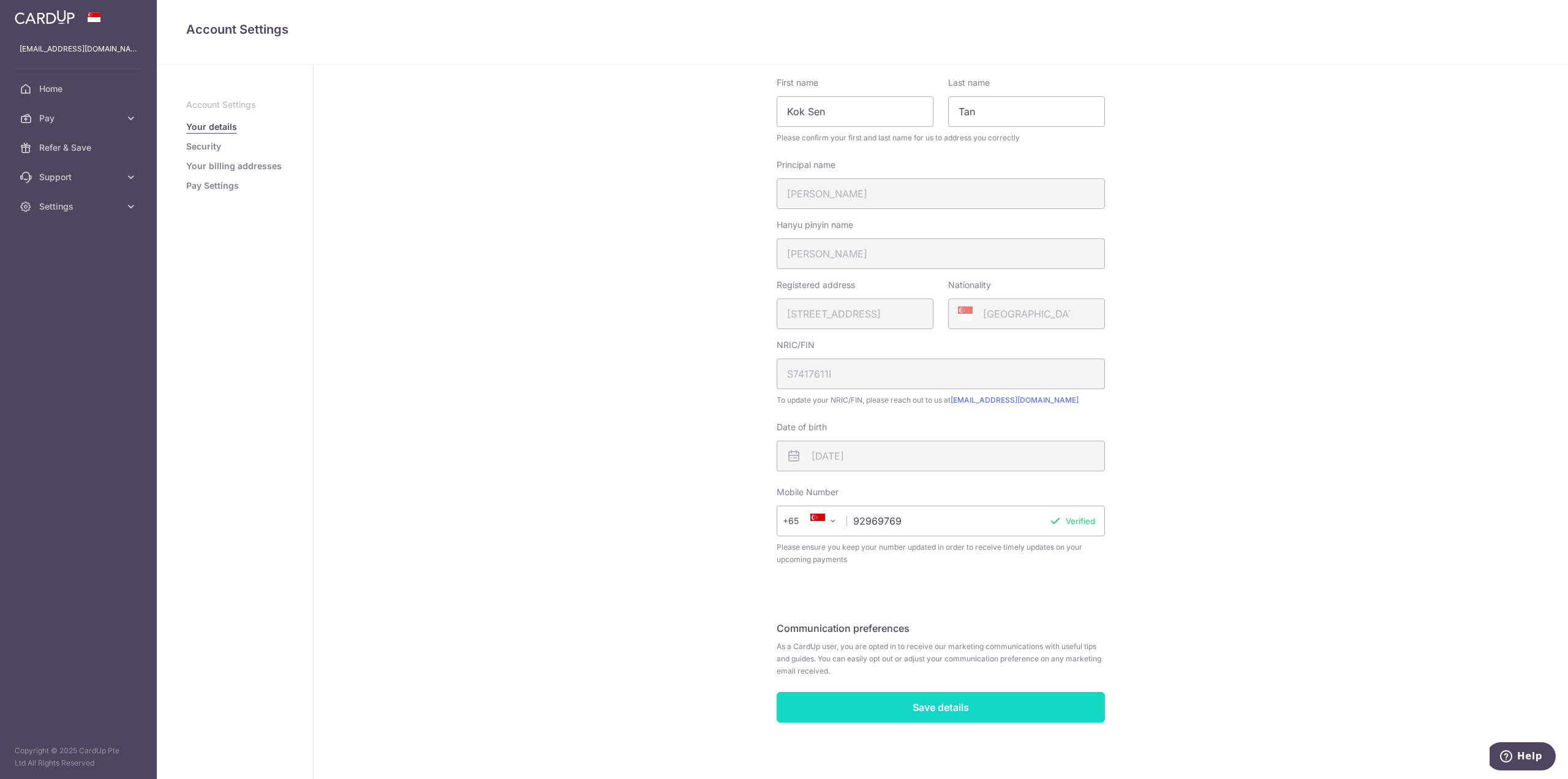
click at [961, 705] on input "Save details" at bounding box center [940, 707] width 328 height 30
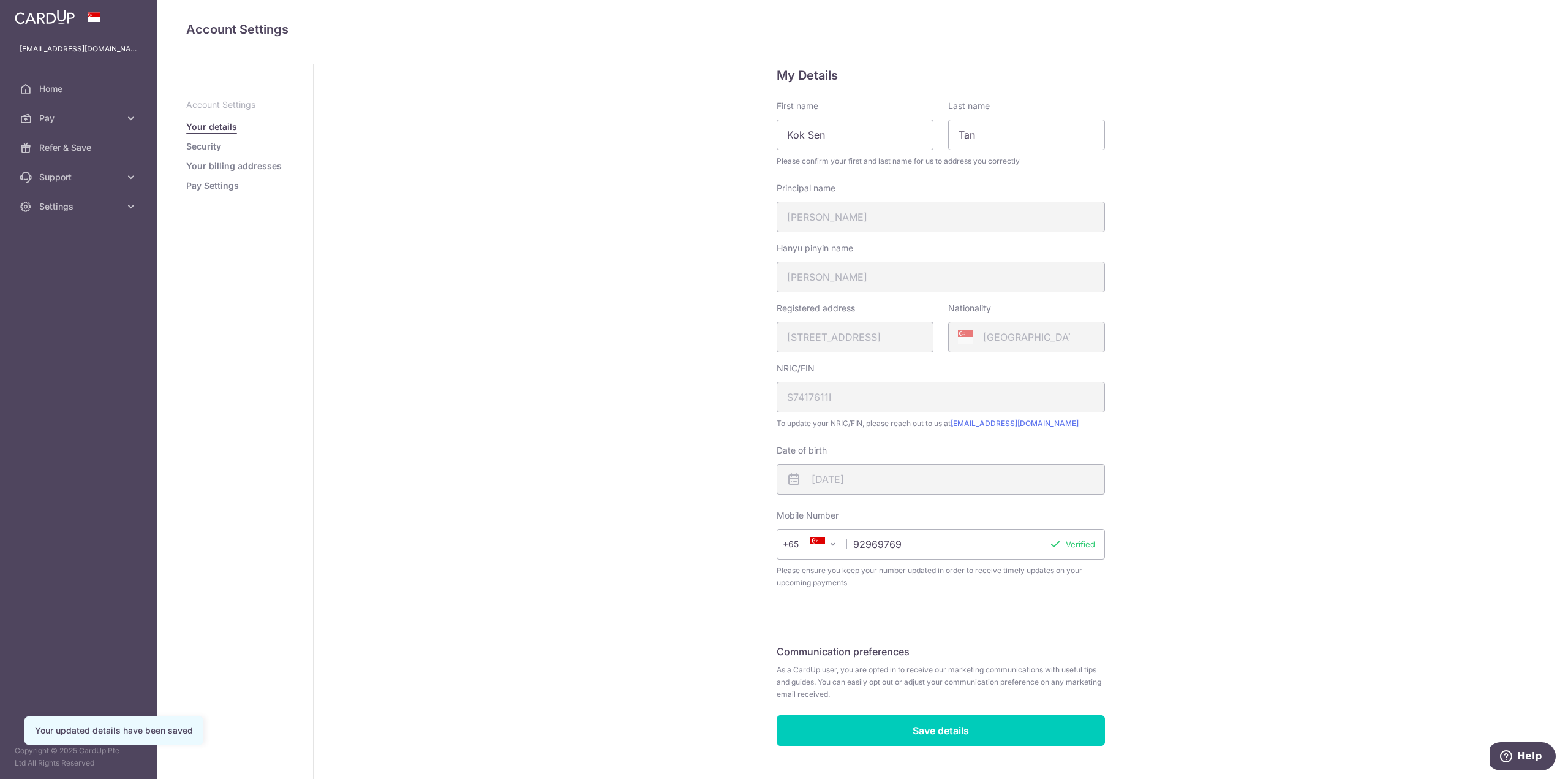
scroll to position [57, 0]
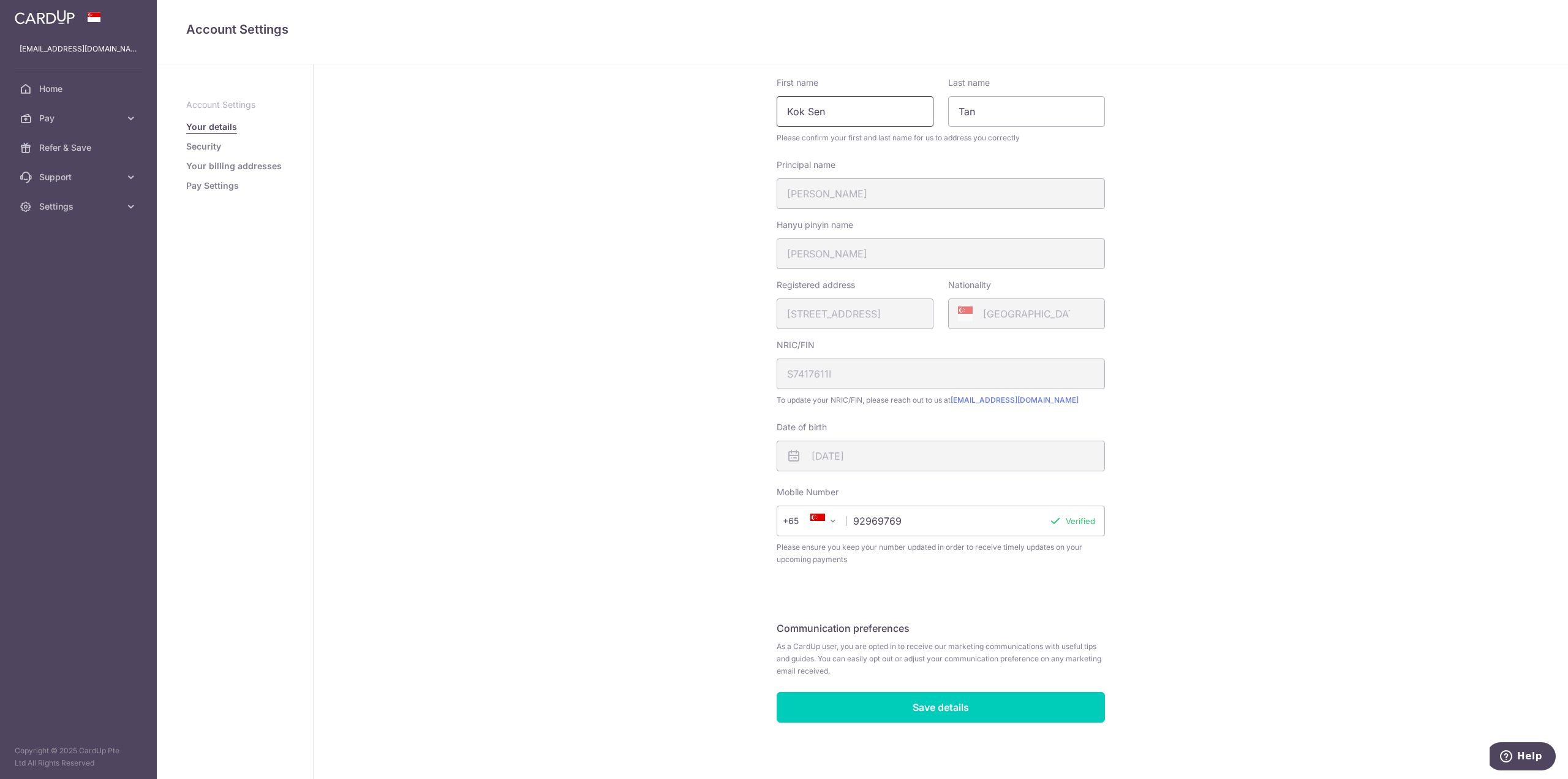
click at [863, 112] on input "Kok Sen" at bounding box center [855, 112] width 157 height 30
click at [1214, 331] on div "My Details First name Kok Sen Last name Tan Please confirm your first and last …" at bounding box center [941, 394] width 1254 height 772
click at [796, 659] on span "As a CardUp user, you are opted in to receive our marketing communications with…" at bounding box center [940, 659] width 328 height 37
click at [840, 614] on form "My Details First name Kok Sen Last name Tan Please confirm your first and last …" at bounding box center [940, 382] width 328 height 680
click at [1026, 112] on input "Tan" at bounding box center [1026, 112] width 157 height 30
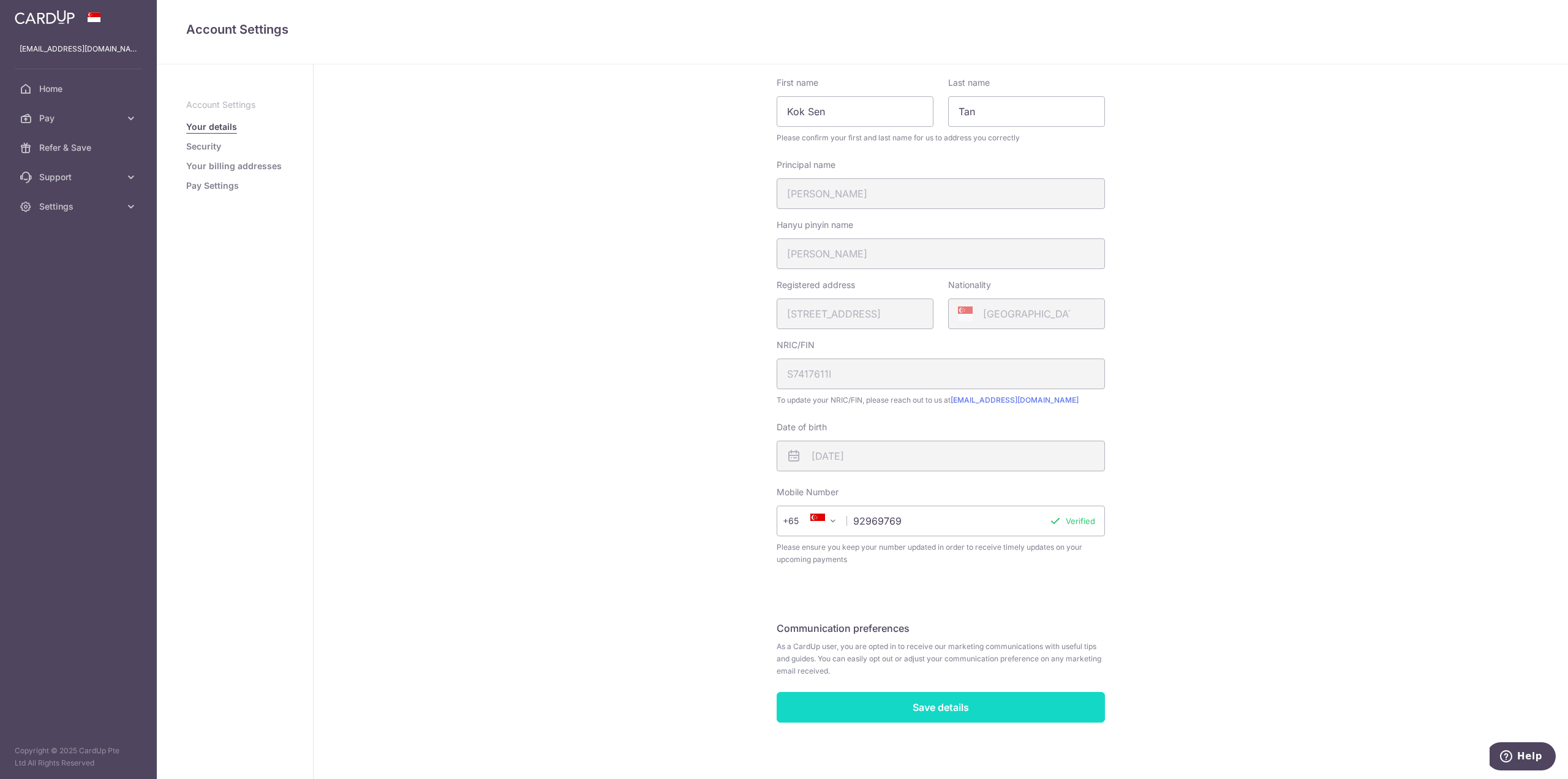
click at [967, 707] on input "Save details" at bounding box center [940, 707] width 328 height 30
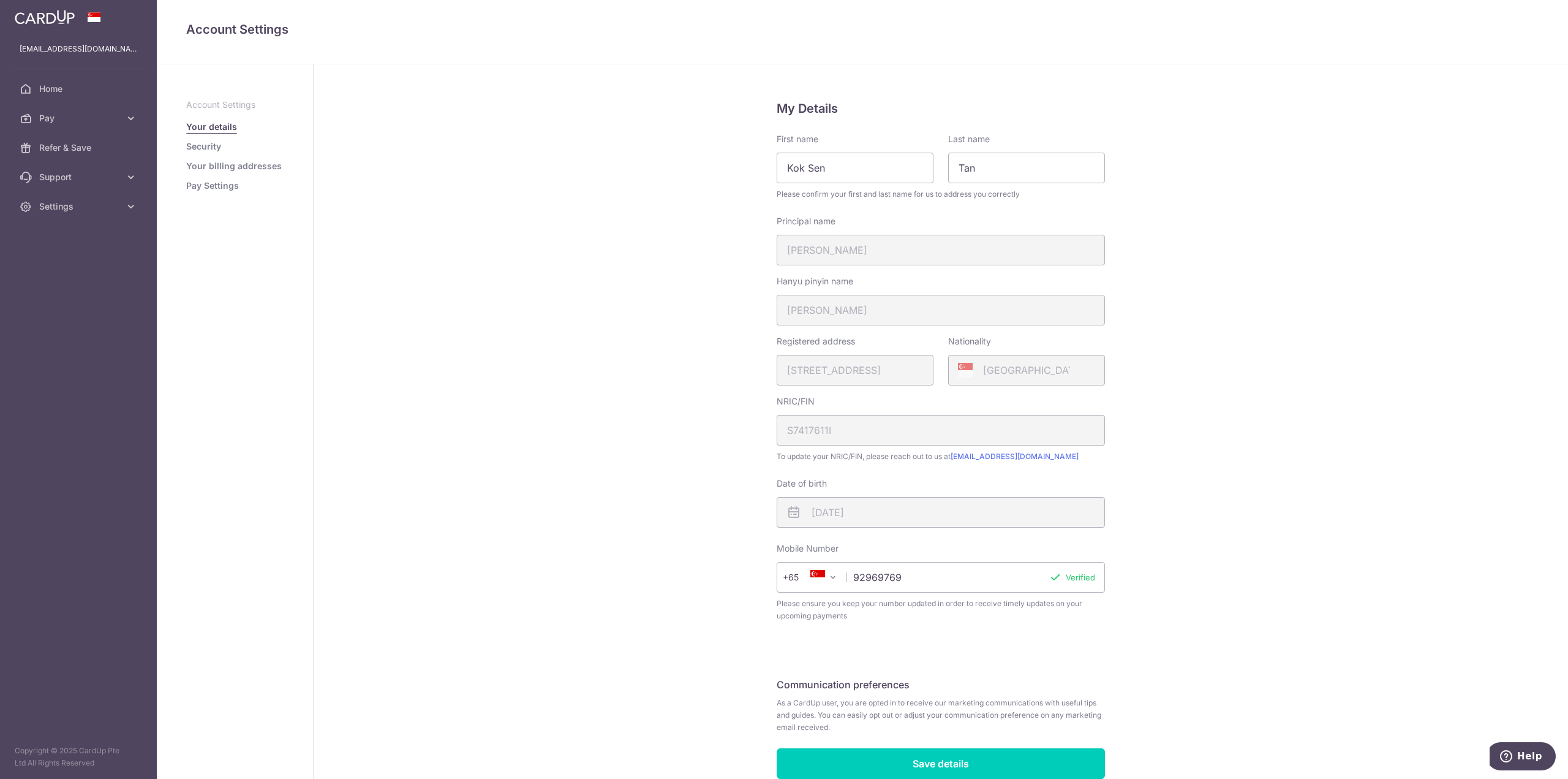
click at [197, 145] on link "Security" at bounding box center [204, 146] width 35 height 12
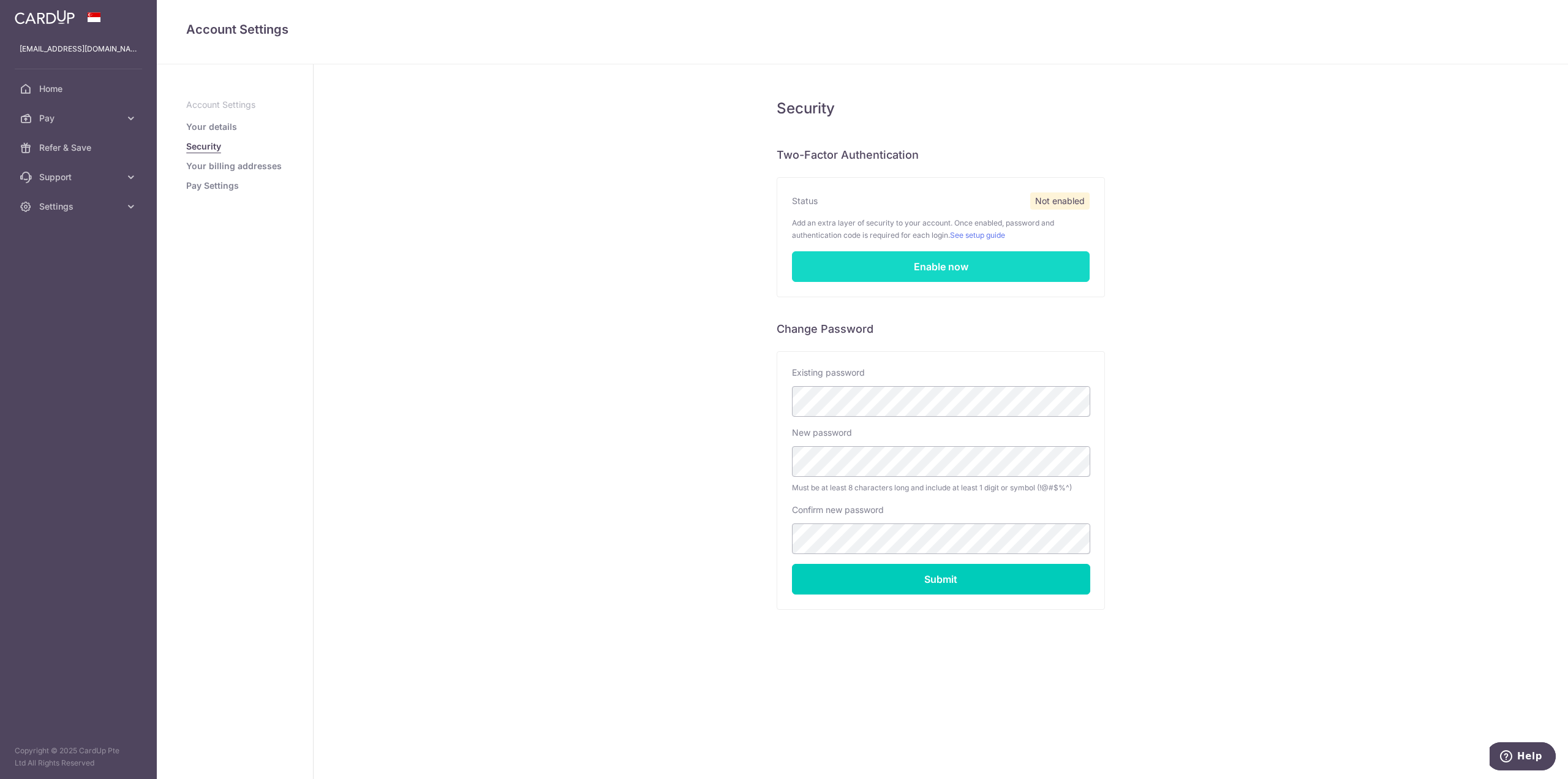
click at [876, 265] on link "Enable now" at bounding box center [941, 267] width 298 height 30
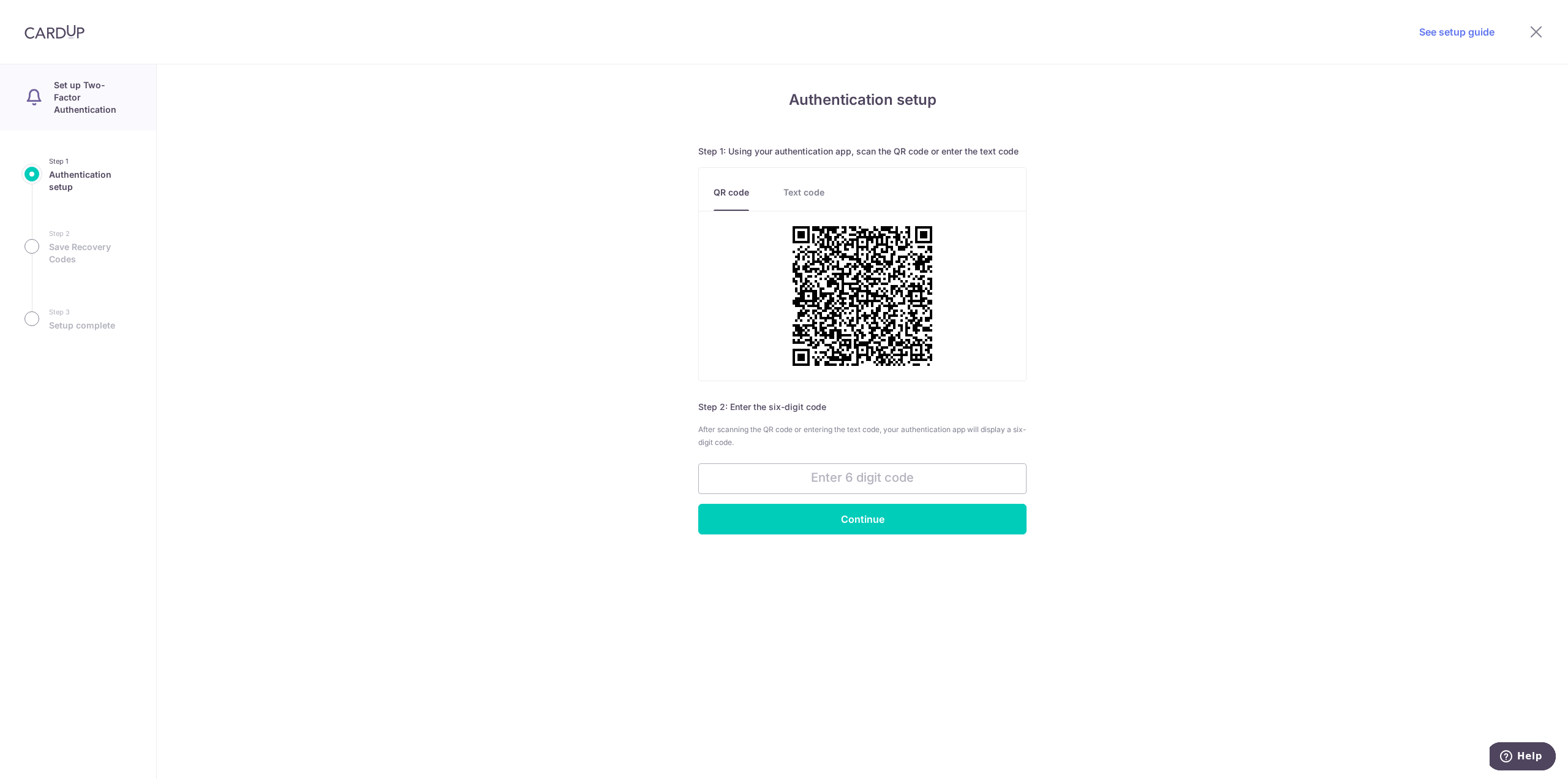
click at [795, 189] on link "Text code" at bounding box center [804, 199] width 41 height 25
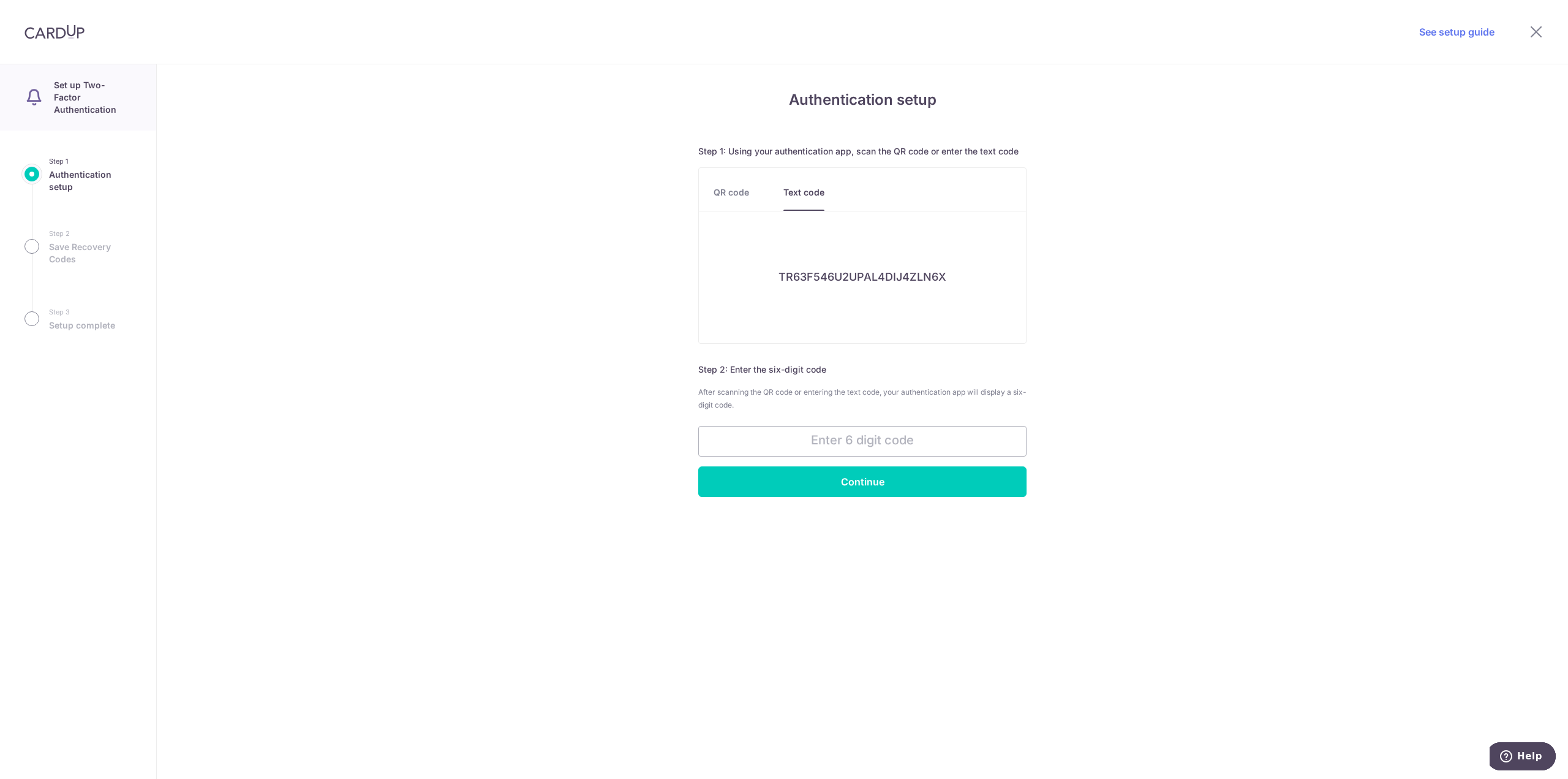
click at [728, 193] on link "QR code" at bounding box center [731, 199] width 35 height 25
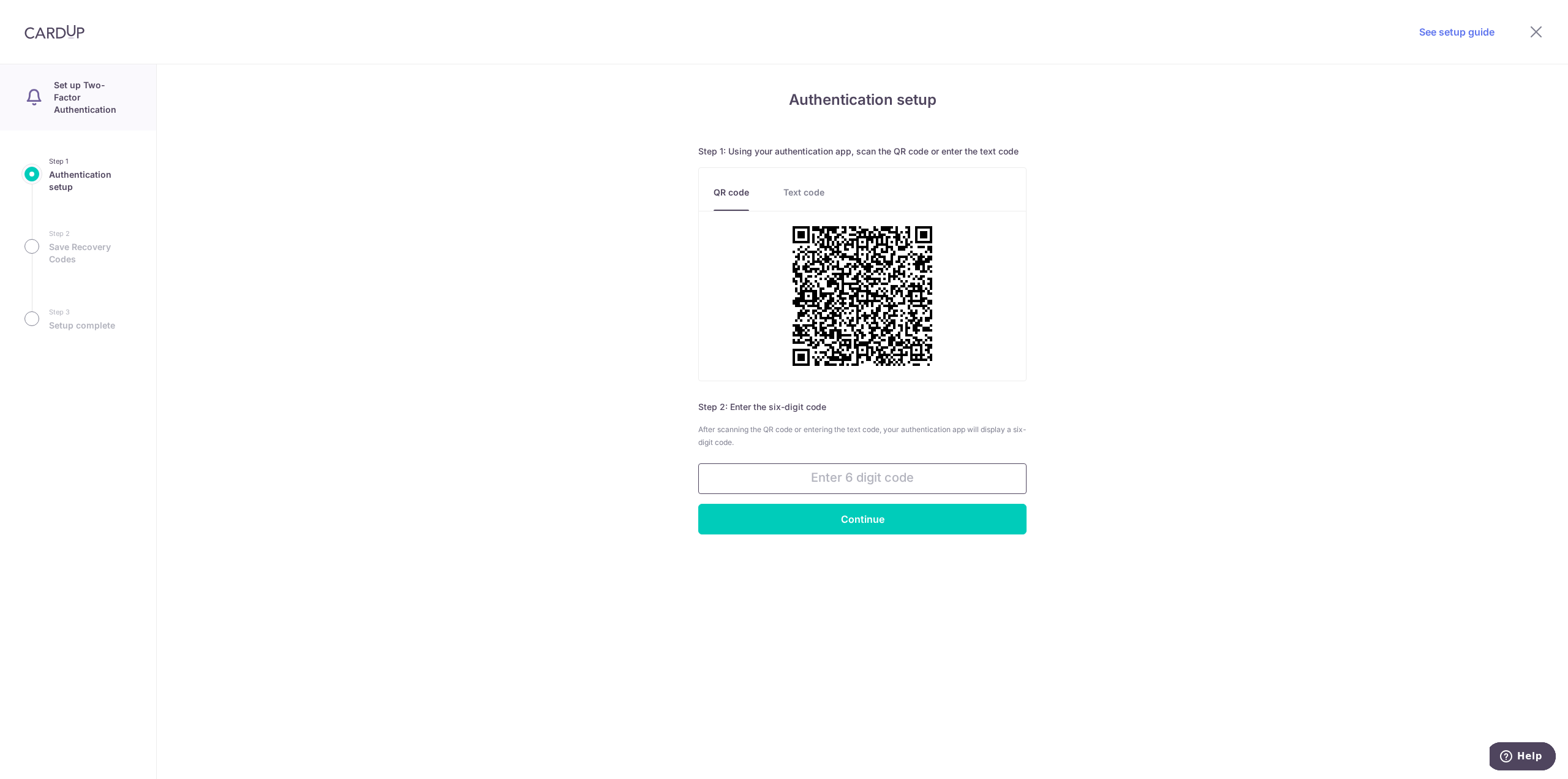
click at [898, 475] on input "text" at bounding box center [862, 478] width 328 height 30
type input "268722"
click at [895, 522] on input "Continue" at bounding box center [862, 519] width 328 height 30
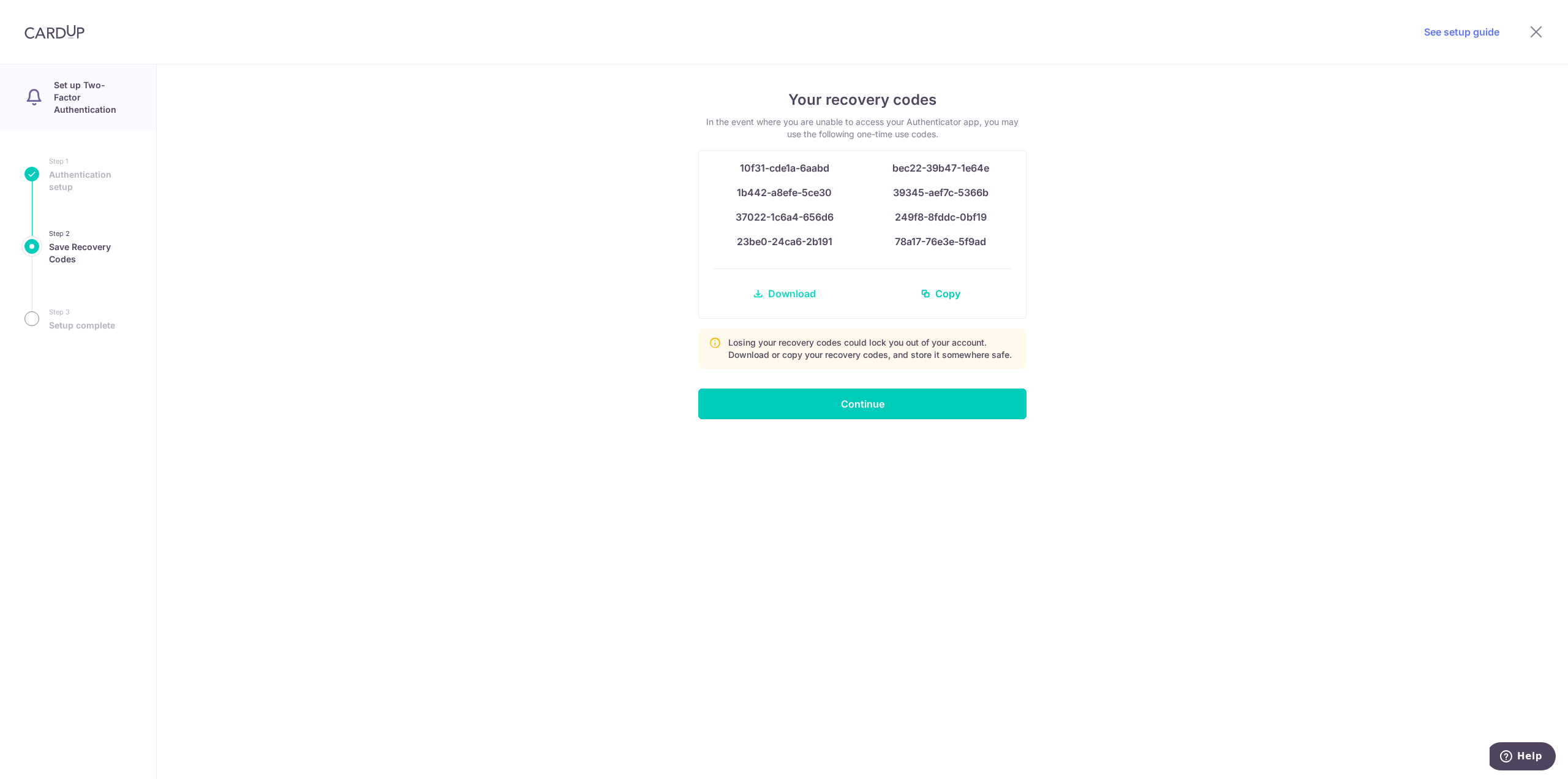
click at [778, 286] on span "Download" at bounding box center [792, 293] width 48 height 14
click at [1225, 28] on div "See setup guide" at bounding box center [807, 32] width 1396 height 64
click at [985, 399] on input "Continue" at bounding box center [862, 404] width 328 height 30
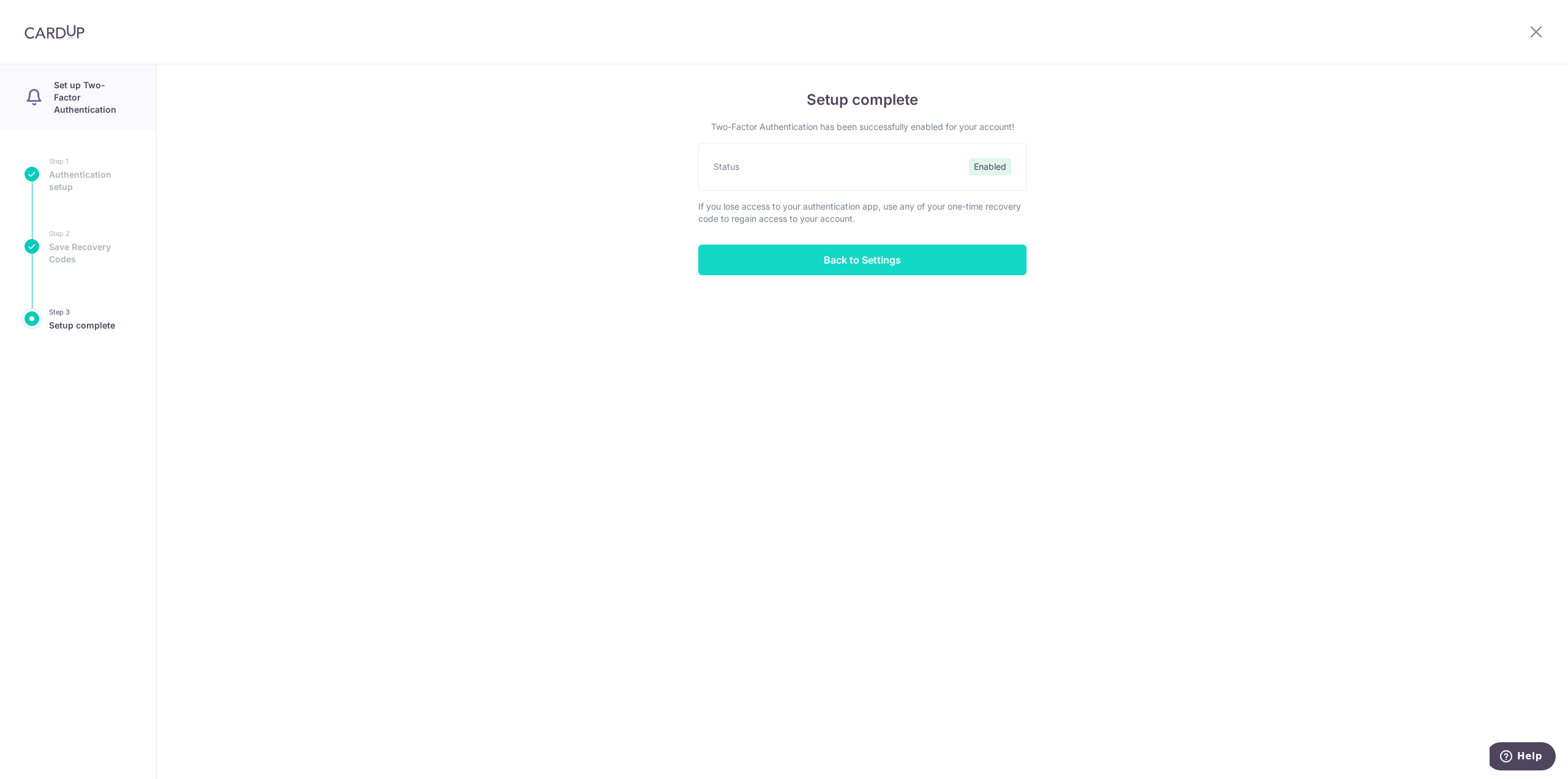
click at [948, 261] on input "Back to Settings" at bounding box center [862, 259] width 328 height 30
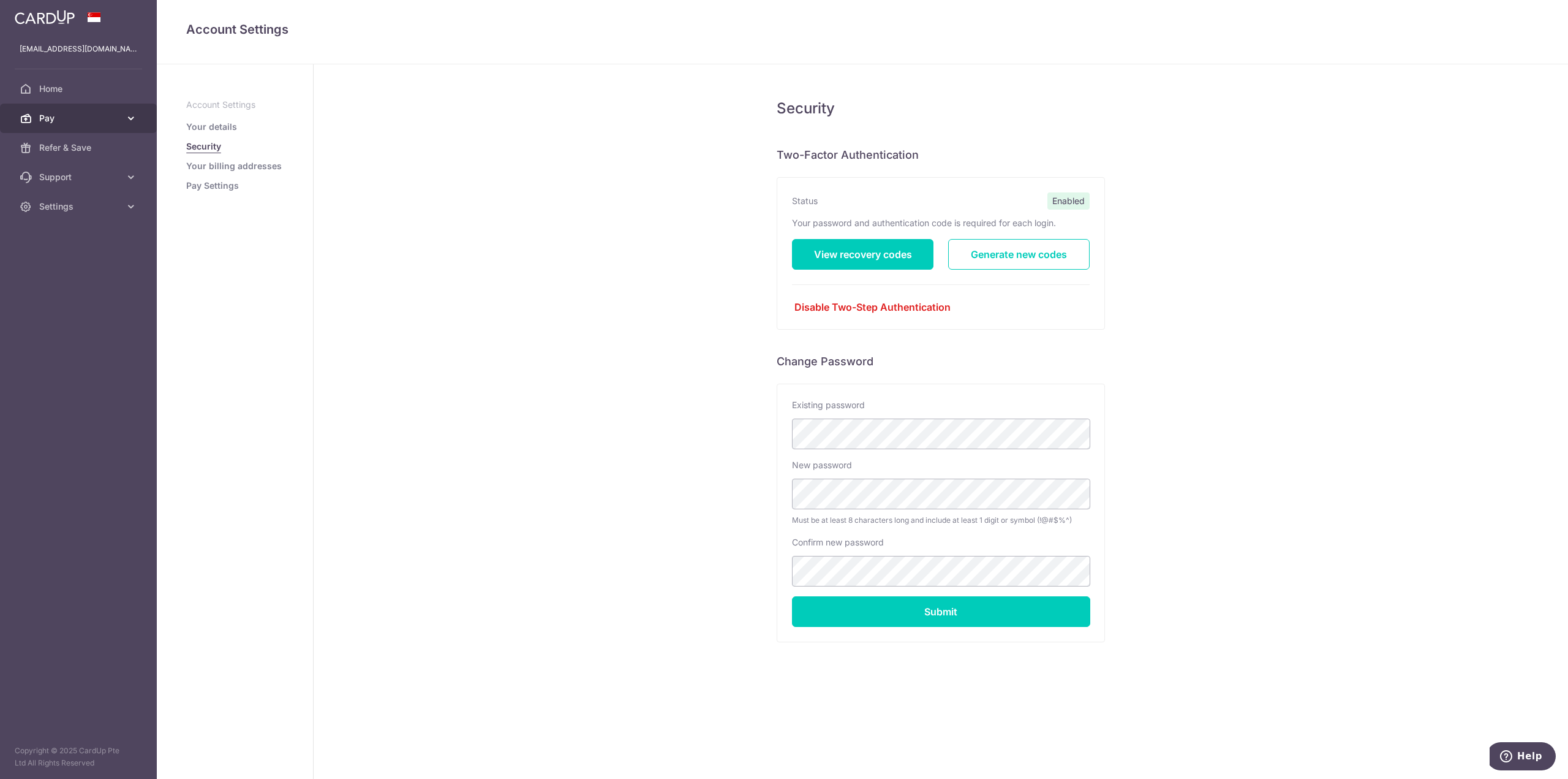
click at [77, 117] on span "Pay" at bounding box center [80, 118] width 81 height 12
click at [64, 199] on link "Cards" at bounding box center [78, 207] width 157 height 30
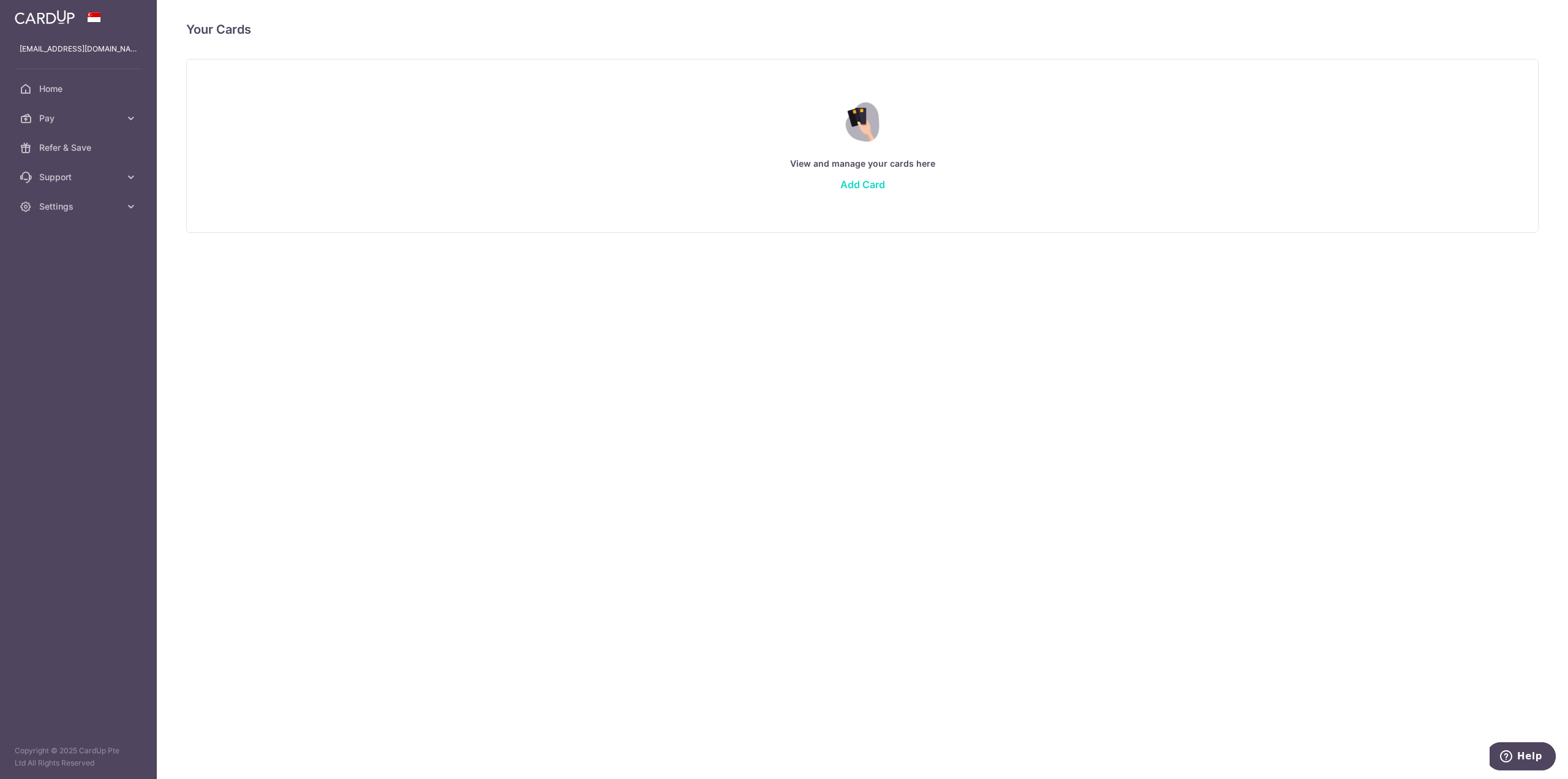
click at [876, 180] on link "Add Card" at bounding box center [863, 184] width 45 height 12
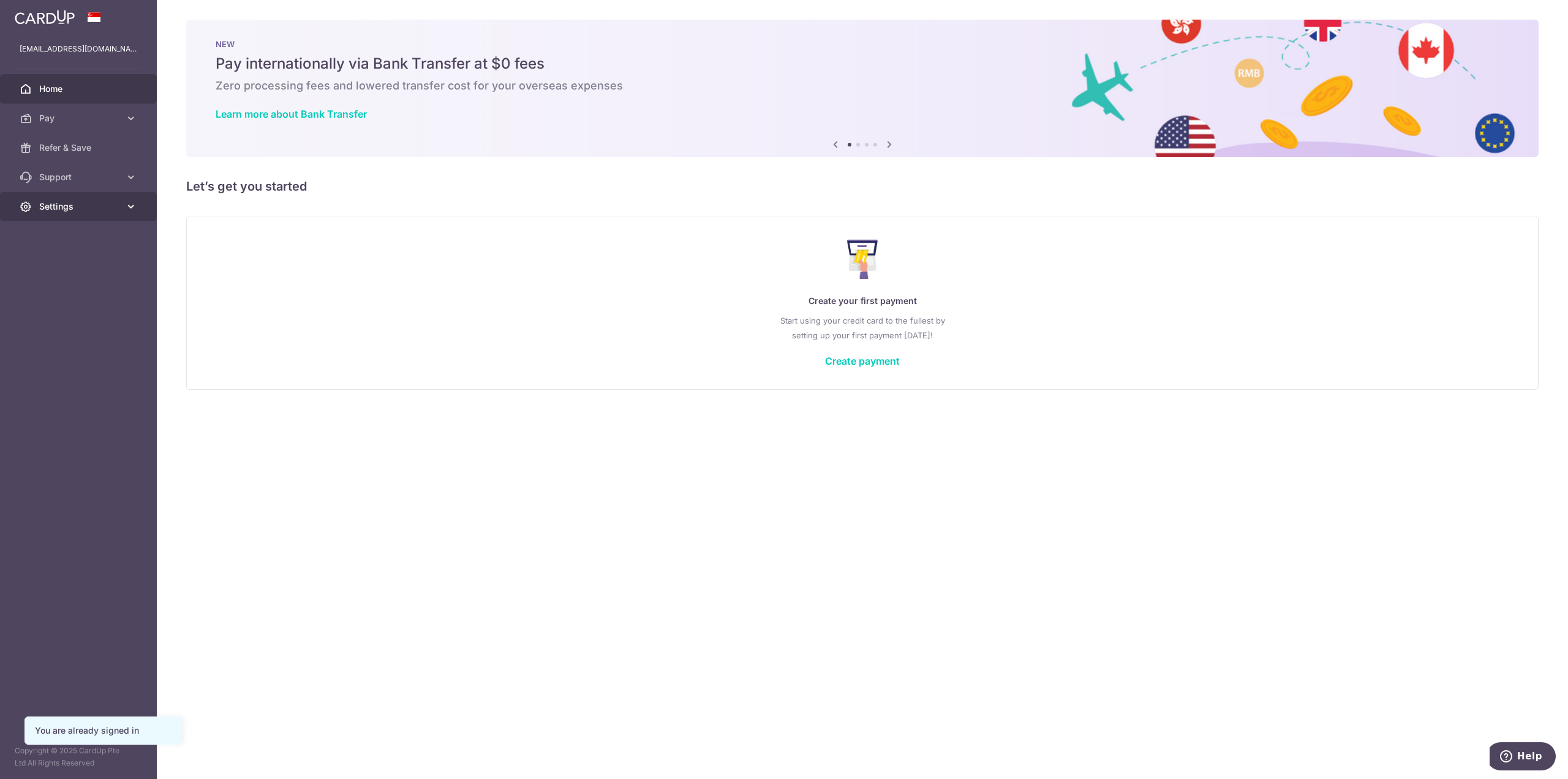
click at [86, 215] on link "Settings" at bounding box center [78, 207] width 157 height 30
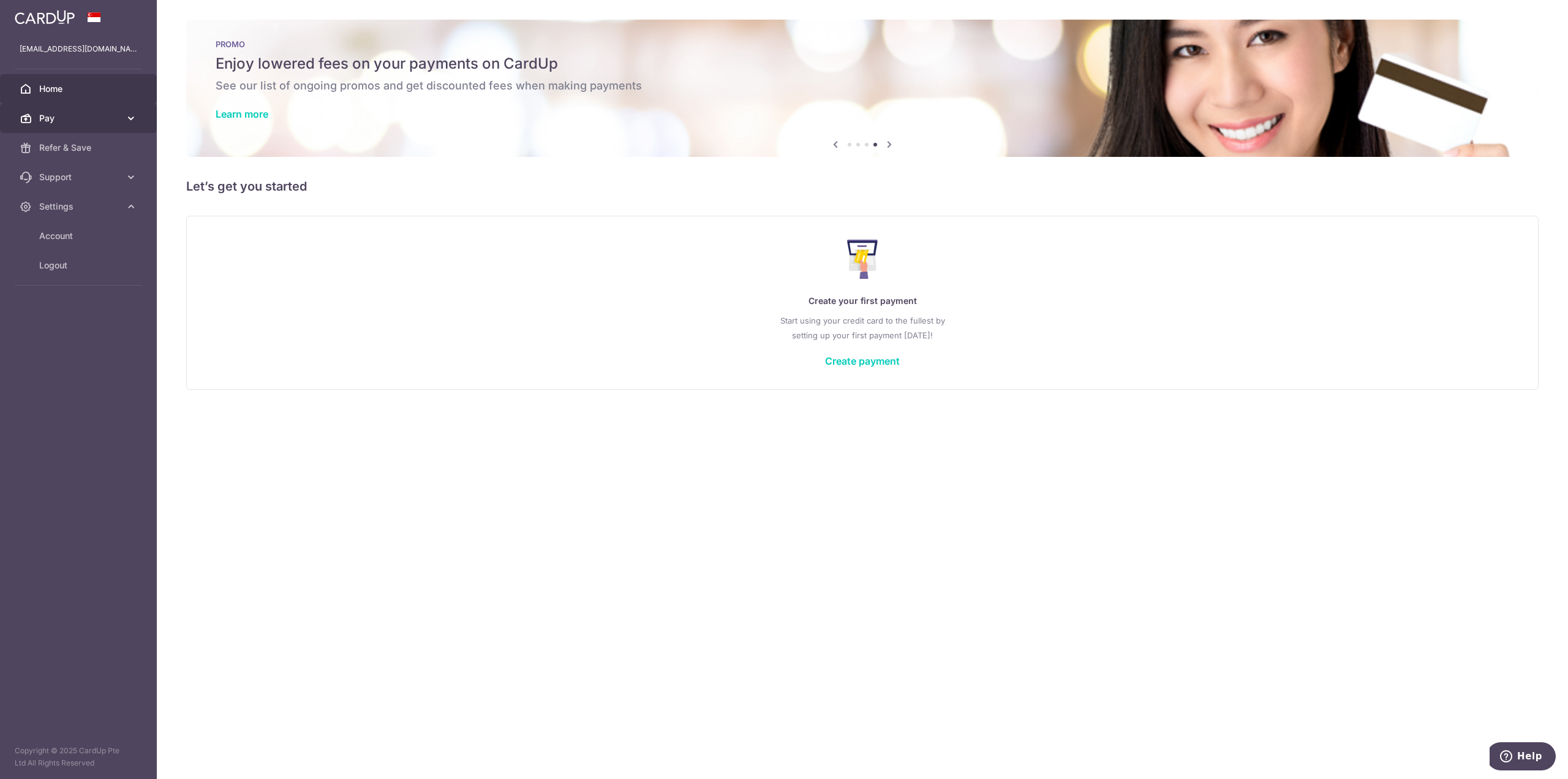
click at [112, 118] on span "Pay" at bounding box center [80, 118] width 81 height 12
click at [78, 145] on span "Payments" at bounding box center [80, 147] width 81 height 12
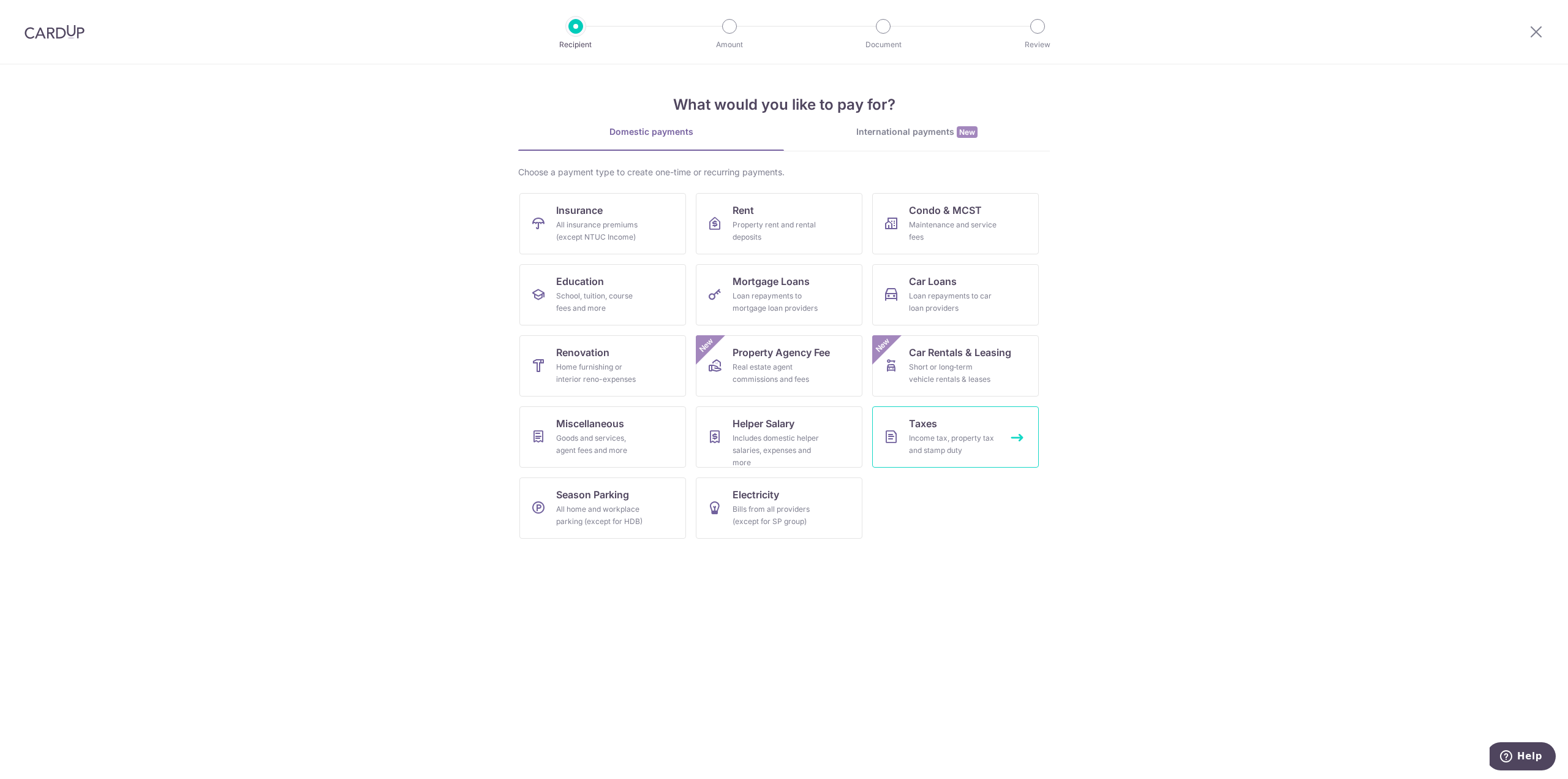
click at [918, 425] on span "Taxes" at bounding box center [923, 423] width 28 height 14
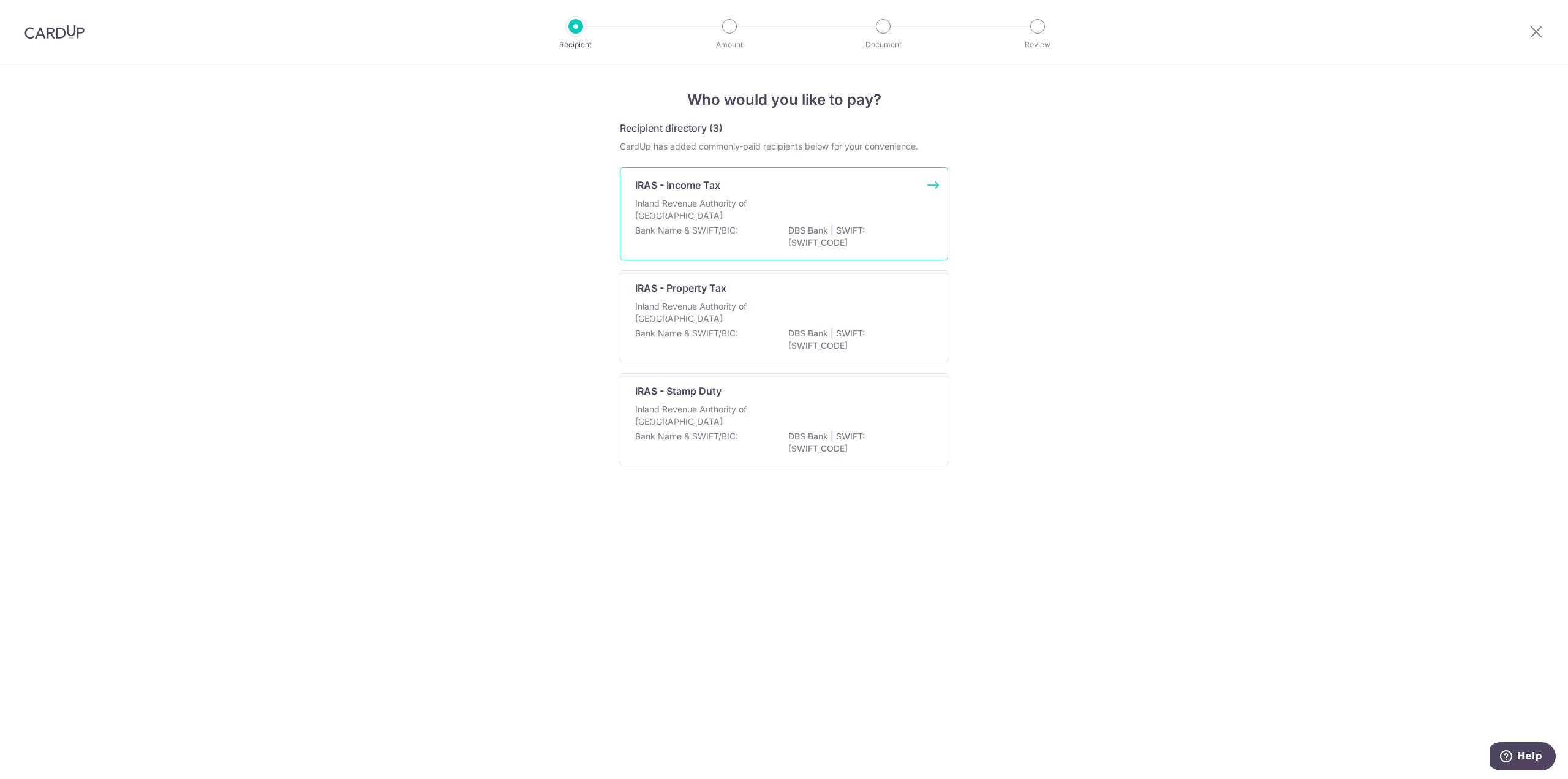
click at [828, 186] on div "IRAS - Income Tax" at bounding box center [776, 185] width 283 height 14
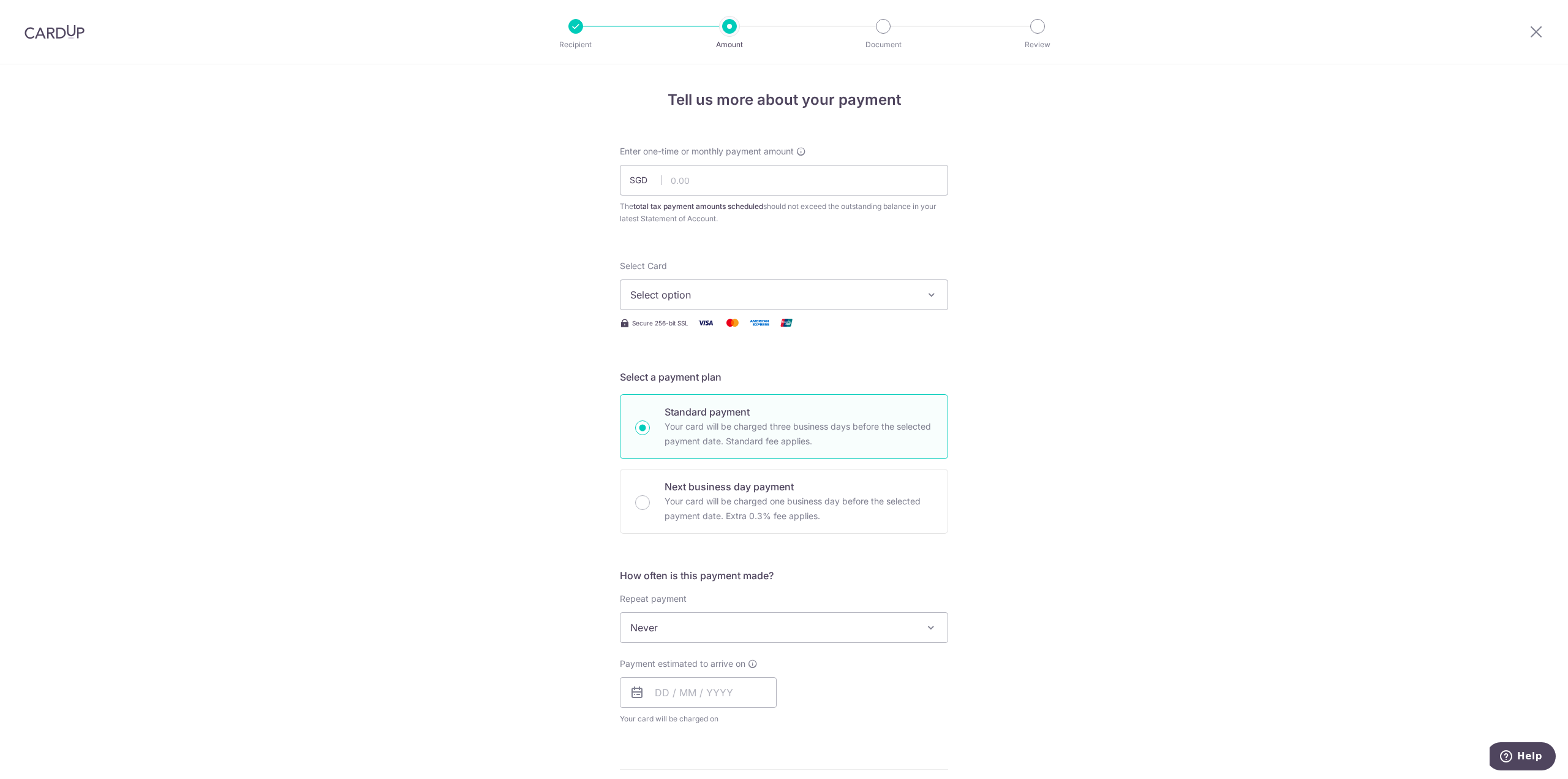
click at [871, 292] on span "Select option" at bounding box center [773, 295] width 285 height 14
click at [868, 296] on span "Select option" at bounding box center [773, 295] width 285 height 14
click at [915, 643] on div "How often is this payment made? Repeat payment Never Every month Never To set u…" at bounding box center [784, 651] width 328 height 167
click at [918, 630] on span "Never" at bounding box center [784, 628] width 327 height 30
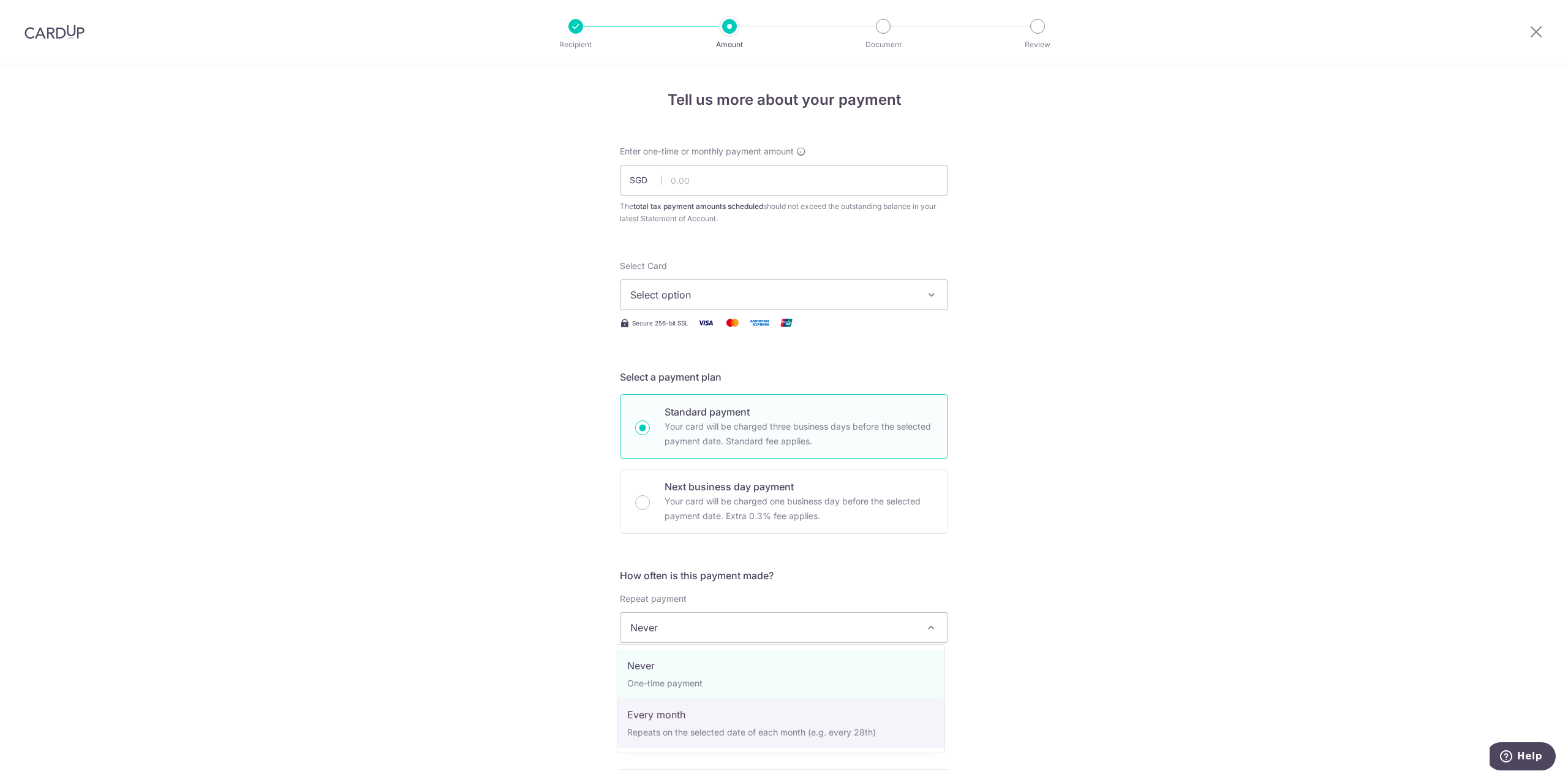
select select "3"
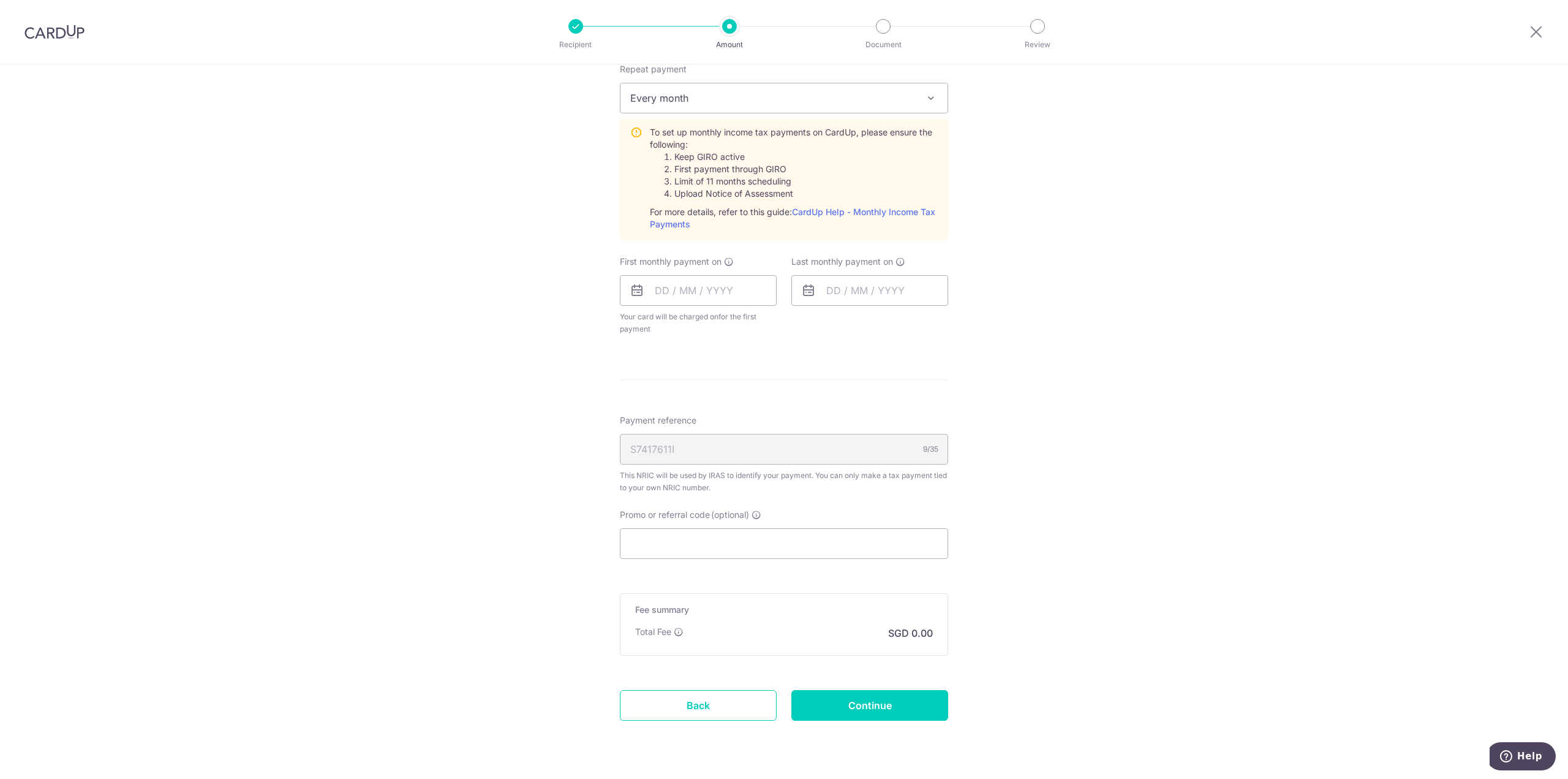
scroll to position [560, 0]
